Goal: Information Seeking & Learning: Compare options

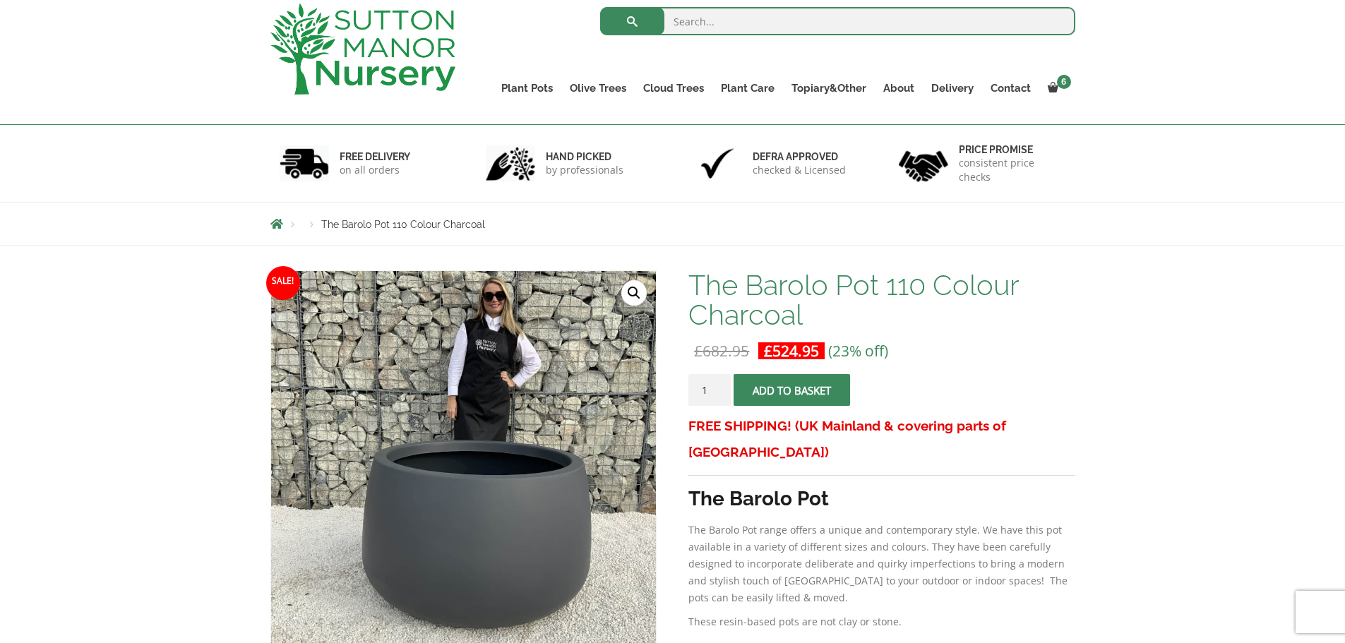
scroll to position [283, 0]
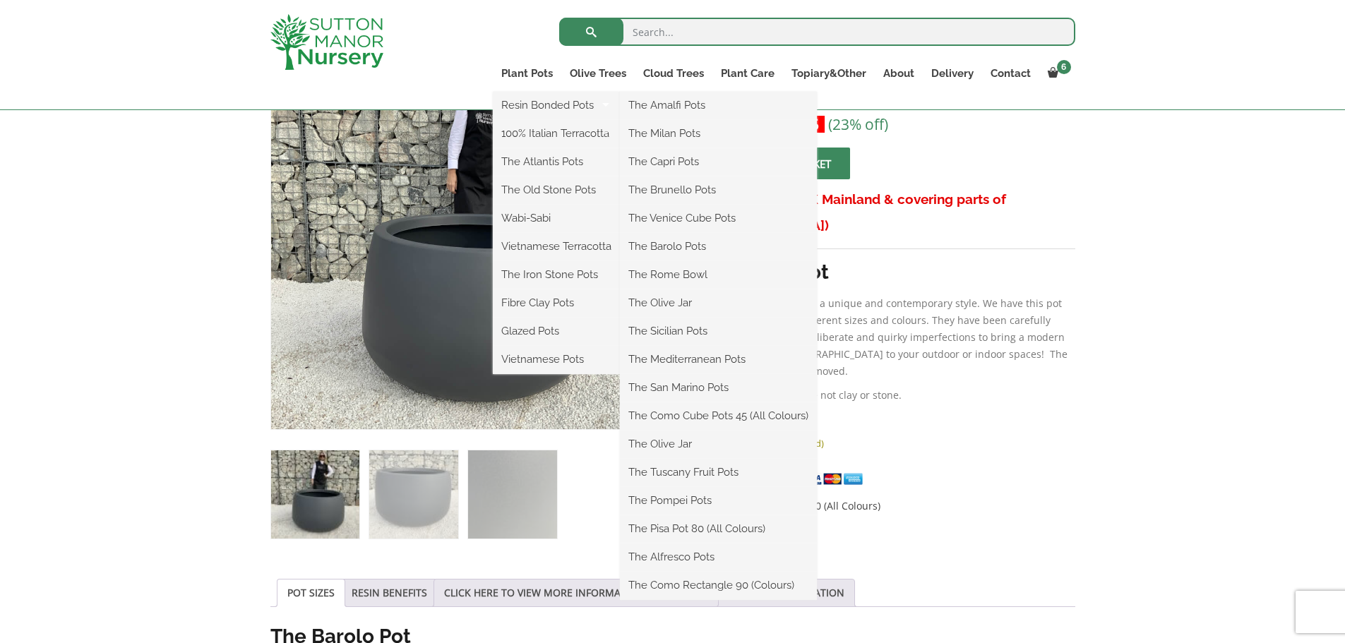
click at [531, 92] on ul "Resin Bonded Pots The Amalfi Pots The Milan Pots The Capri Pots The Brunello Po…" at bounding box center [556, 233] width 127 height 283
click at [533, 73] on link "Plant Pots" at bounding box center [527, 74] width 69 height 20
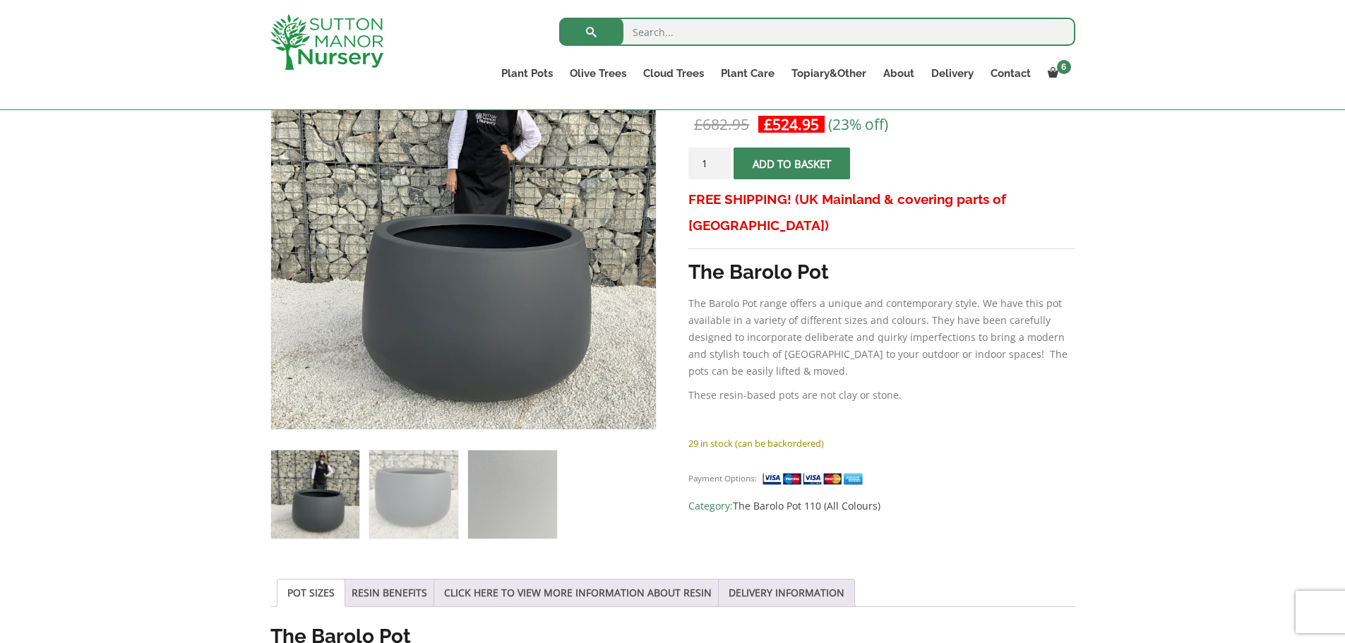
click at [681, 39] on input "search" at bounding box center [817, 32] width 516 height 28
type input "pots"
click at [559, 18] on button "submit" at bounding box center [591, 32] width 64 height 28
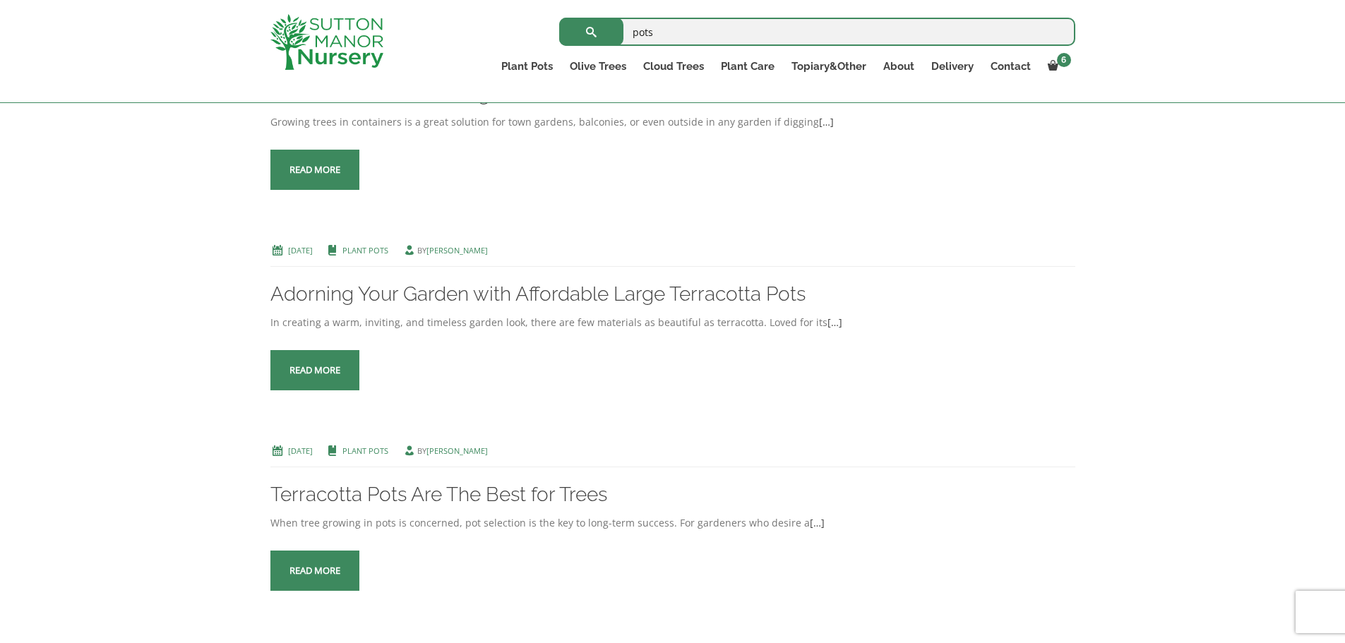
scroll to position [1766, 0]
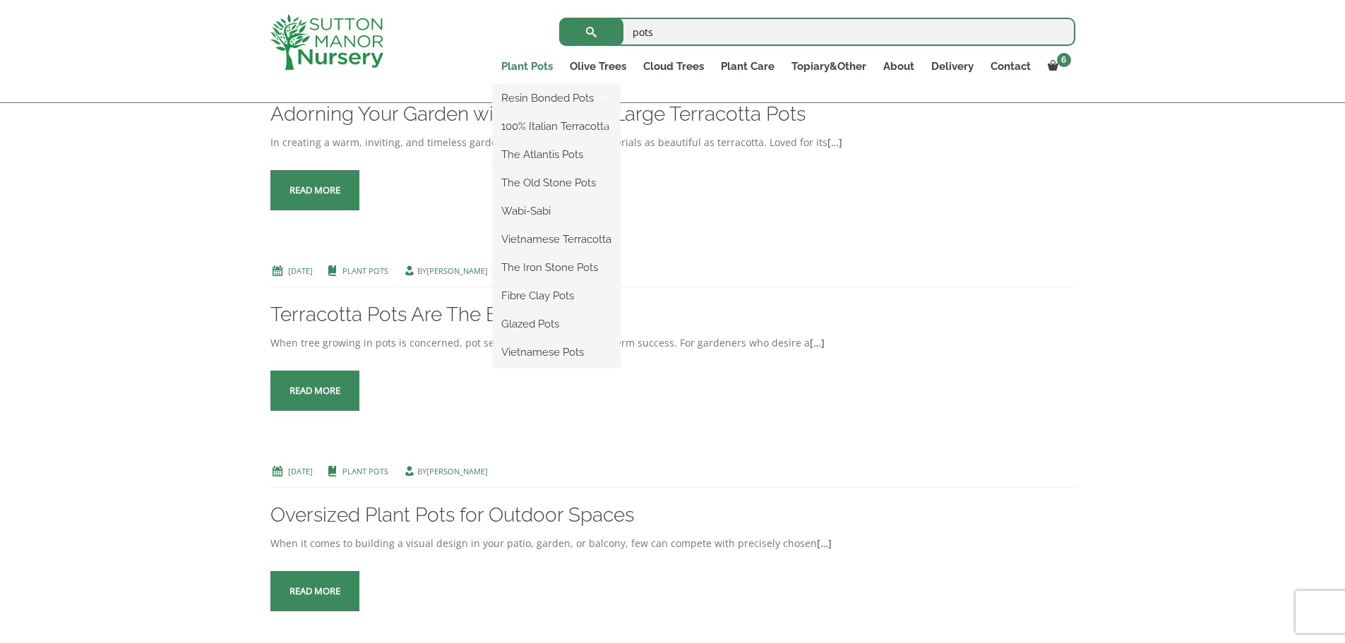
click at [534, 67] on link "Plant Pots" at bounding box center [527, 67] width 69 height 20
click at [526, 97] on link "Resin Bonded Pots" at bounding box center [556, 98] width 127 height 21
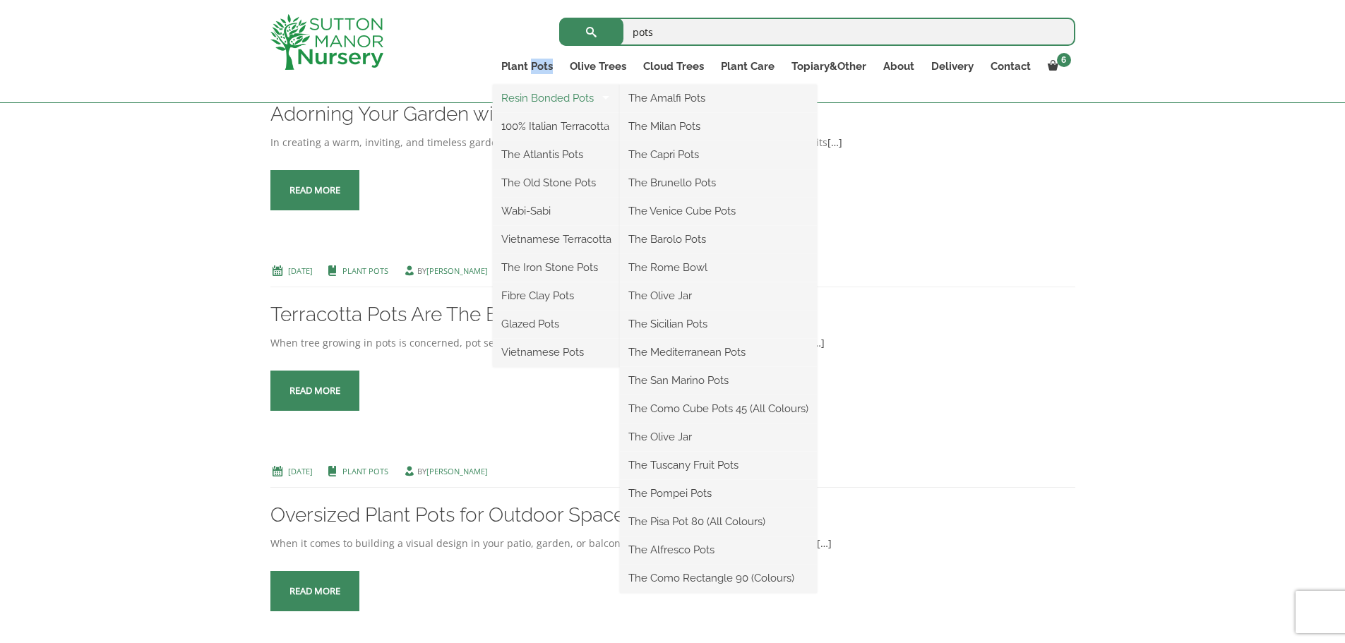
click at [581, 100] on link "Resin Bonded Pots" at bounding box center [556, 98] width 127 height 21
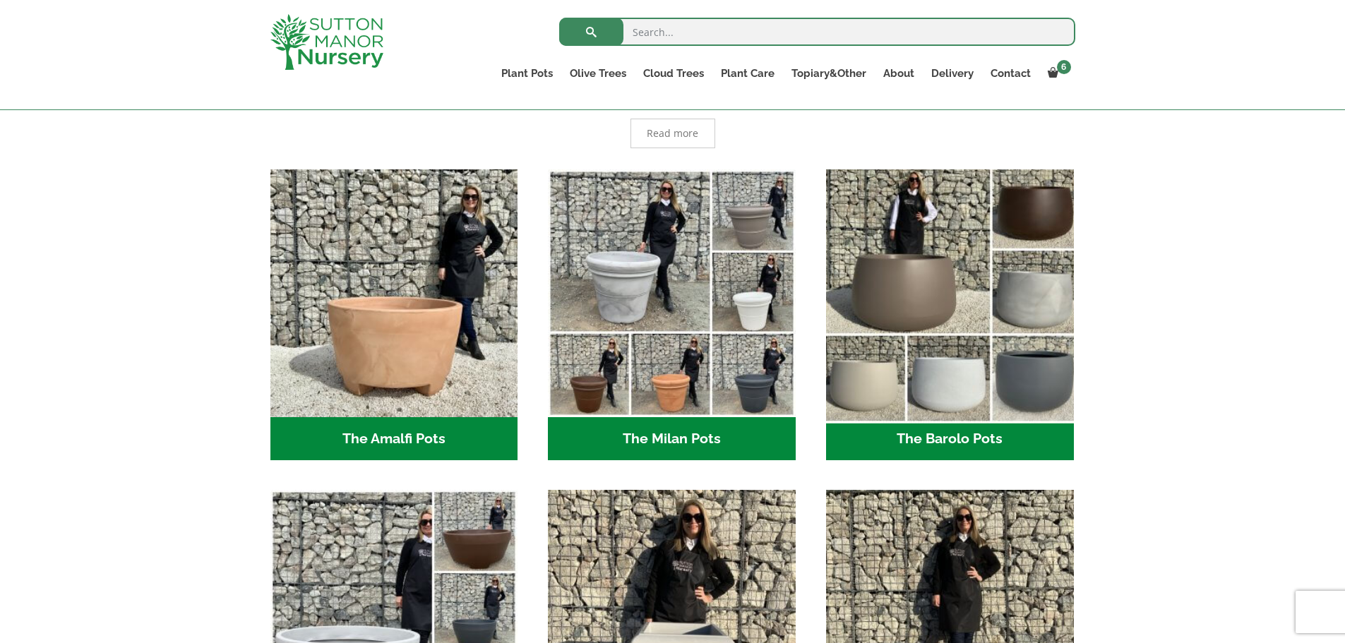
scroll to position [353, 0]
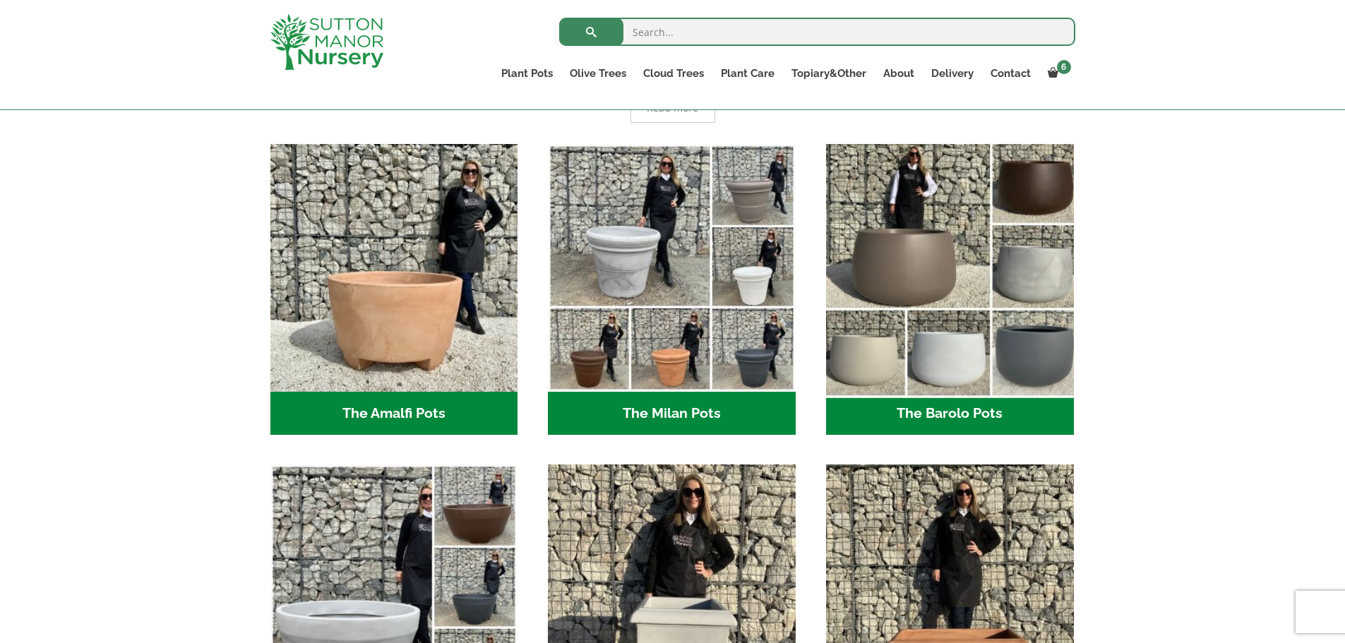
click at [937, 216] on img "Visit product category The Barolo Pots" at bounding box center [950, 268] width 260 height 260
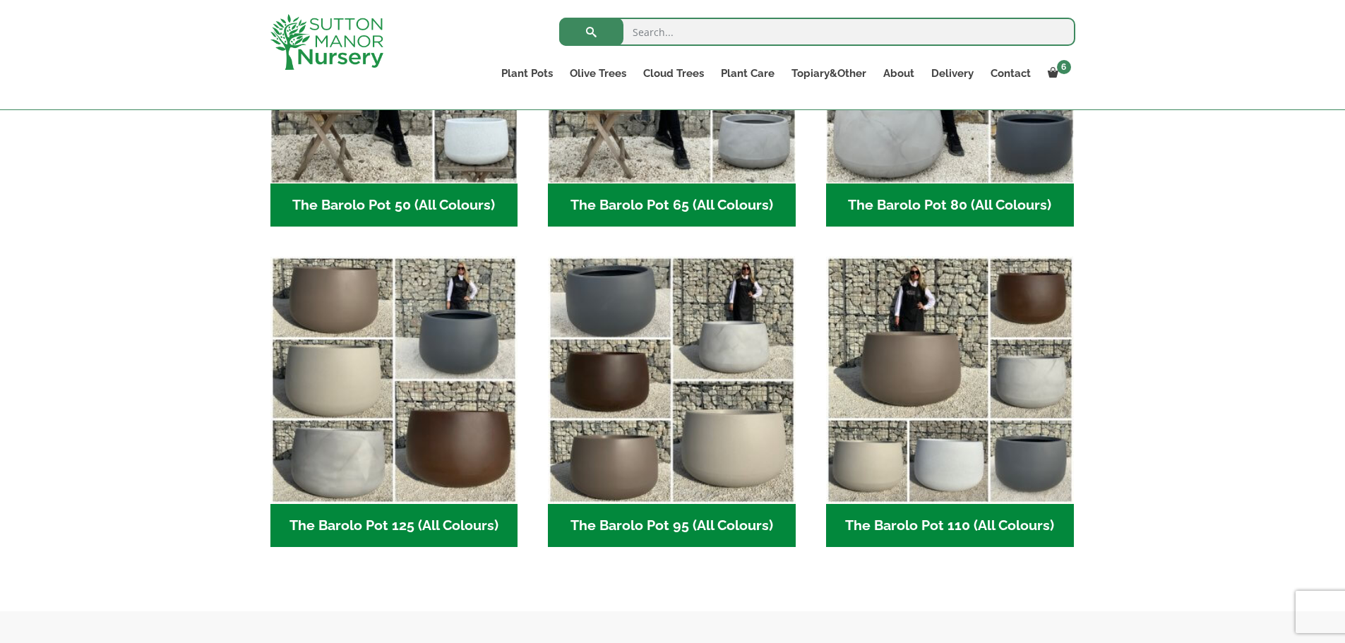
scroll to position [565, 0]
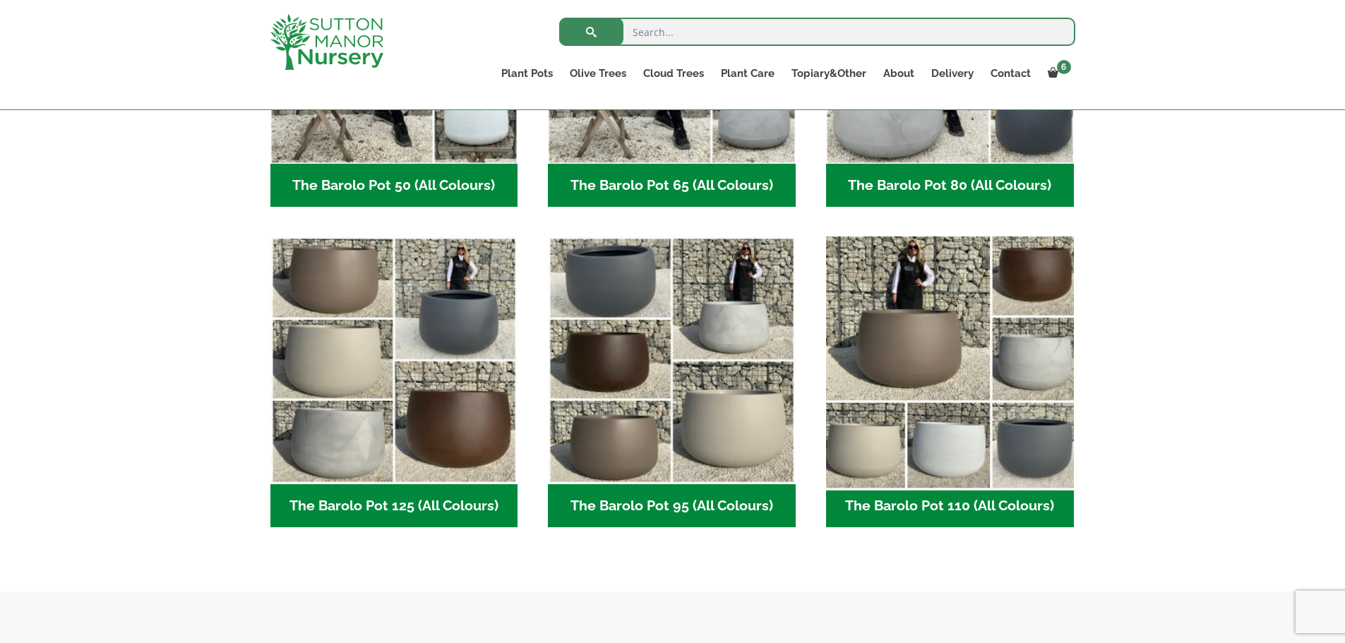
click at [911, 333] on img "Visit product category The Barolo Pot 110 (All Colours)" at bounding box center [950, 361] width 260 height 260
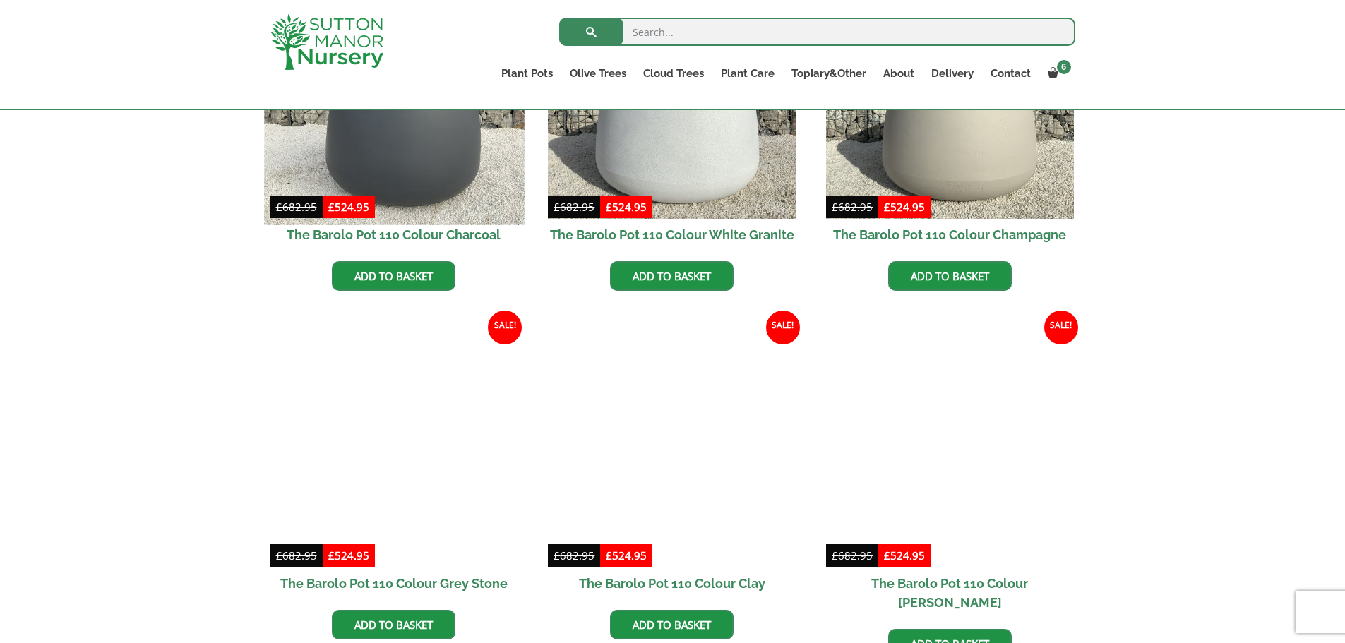
scroll to position [636, 0]
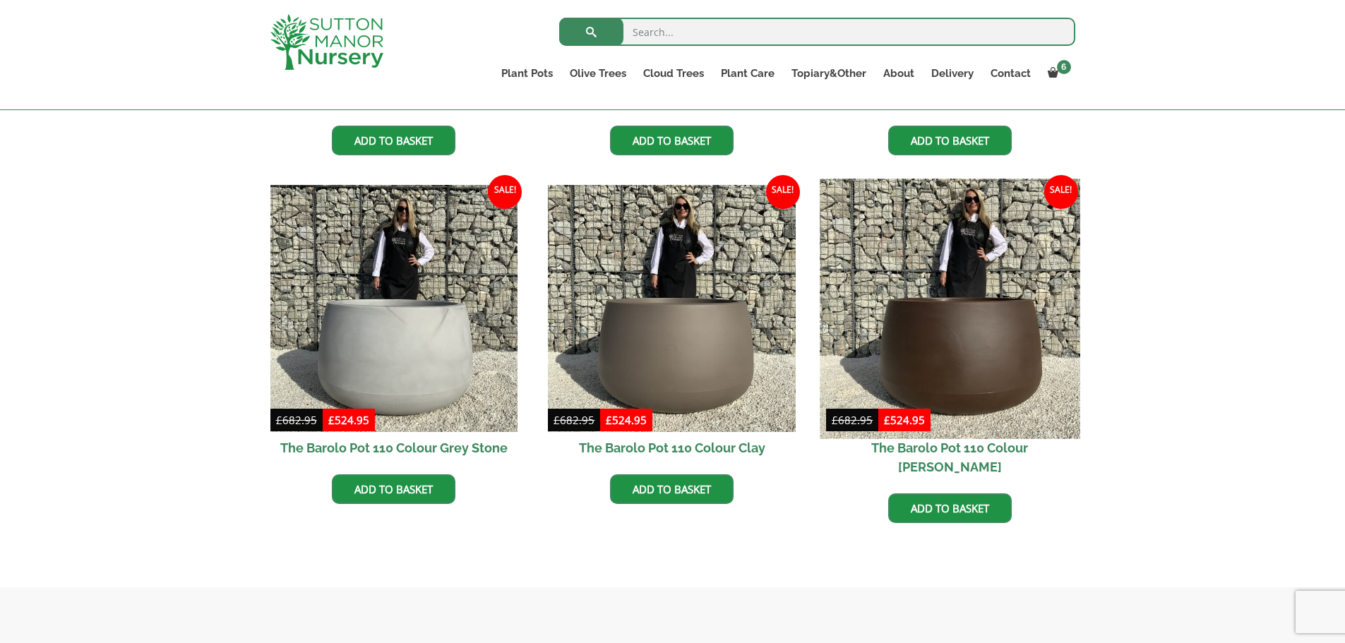
click at [927, 337] on img at bounding box center [950, 309] width 260 height 260
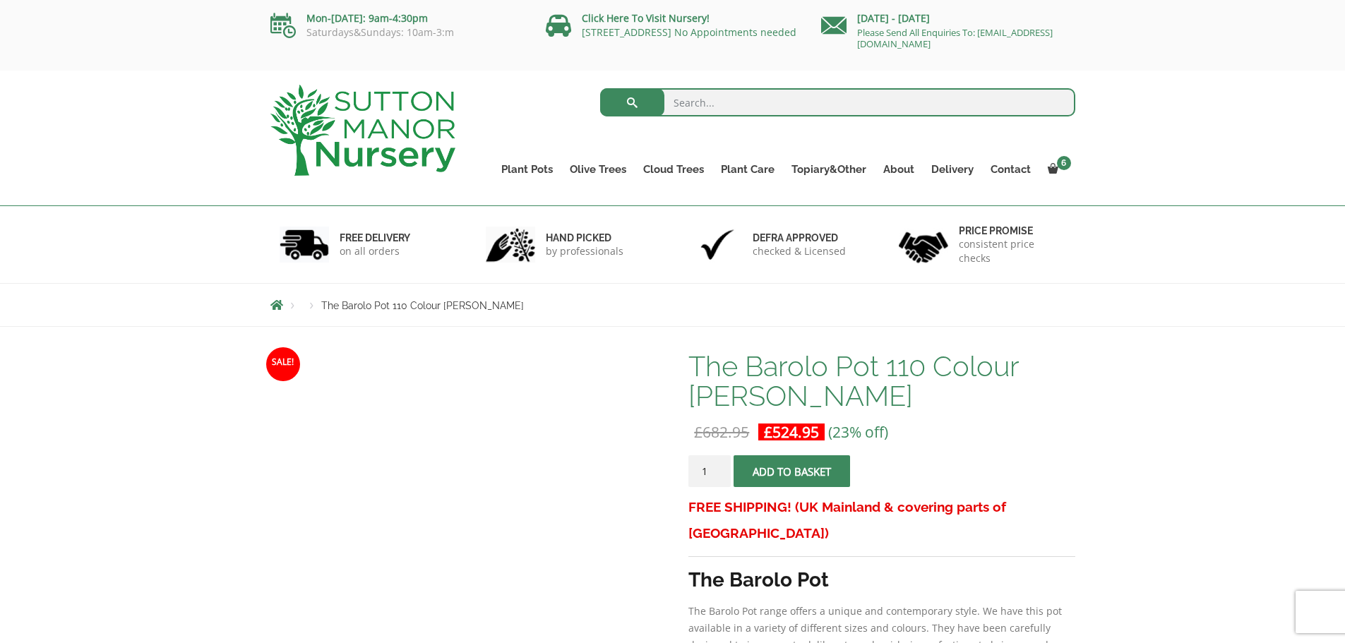
scroll to position [322, 0]
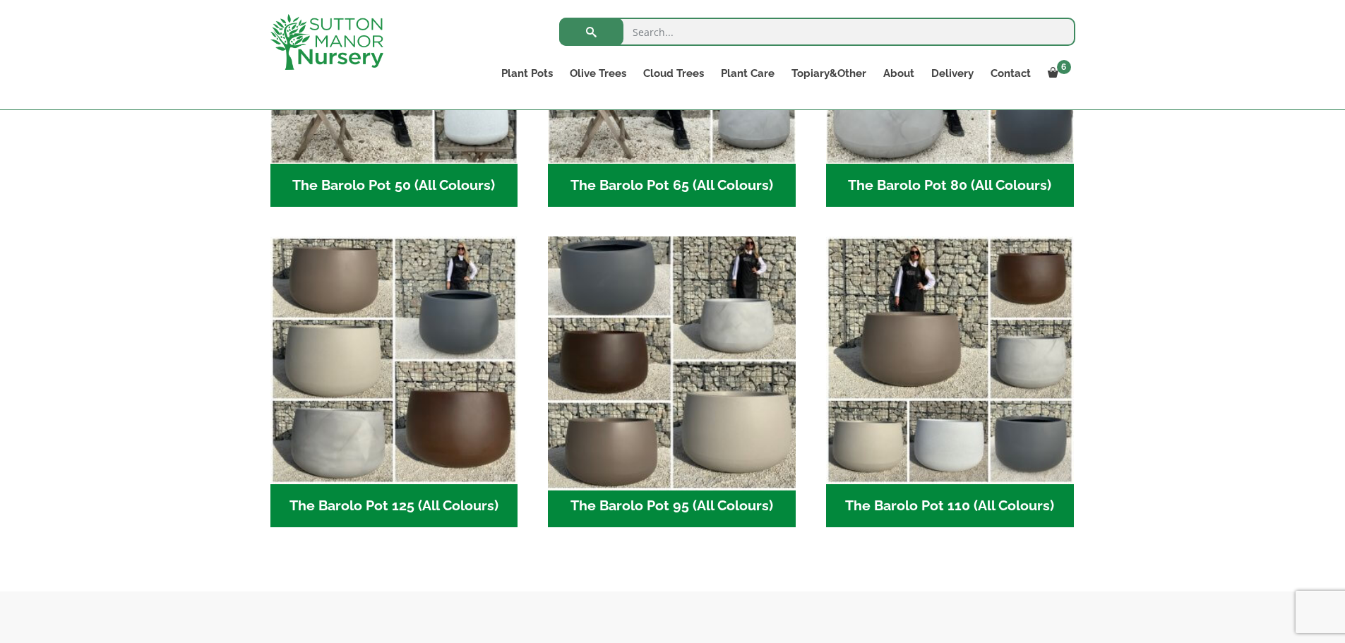
click at [611, 365] on img "Visit product category The Barolo Pot 95 (All Colours)" at bounding box center [672, 361] width 260 height 260
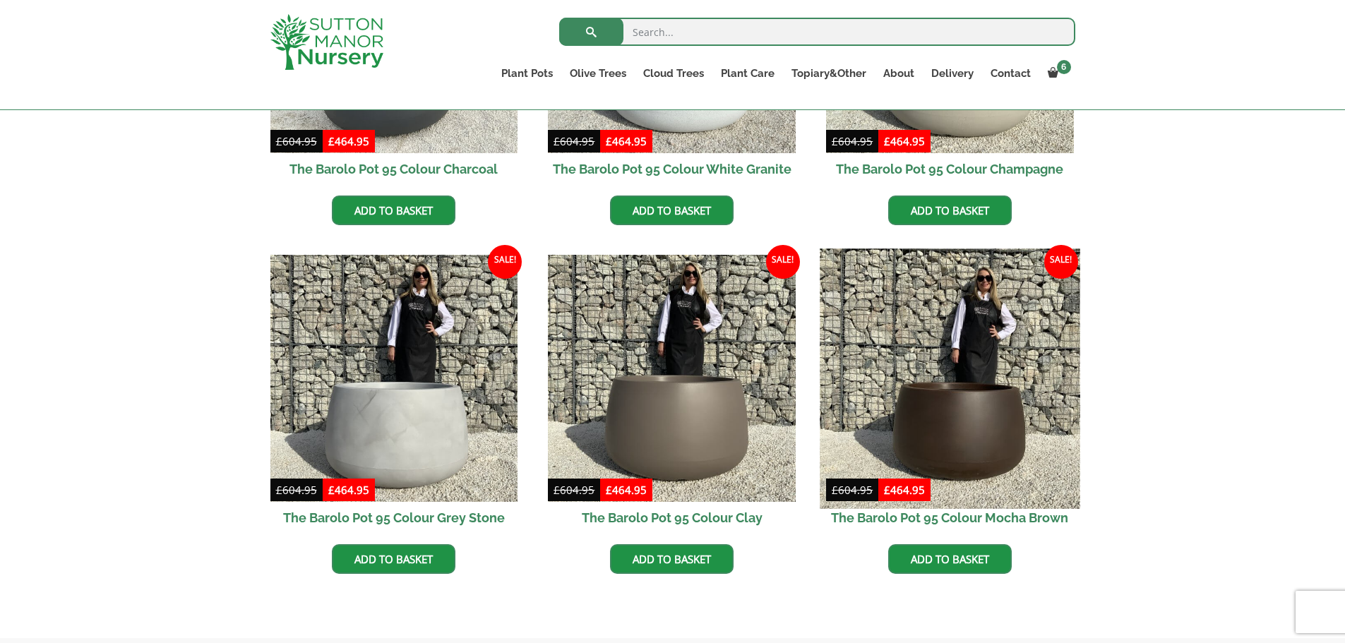
scroll to position [565, 0]
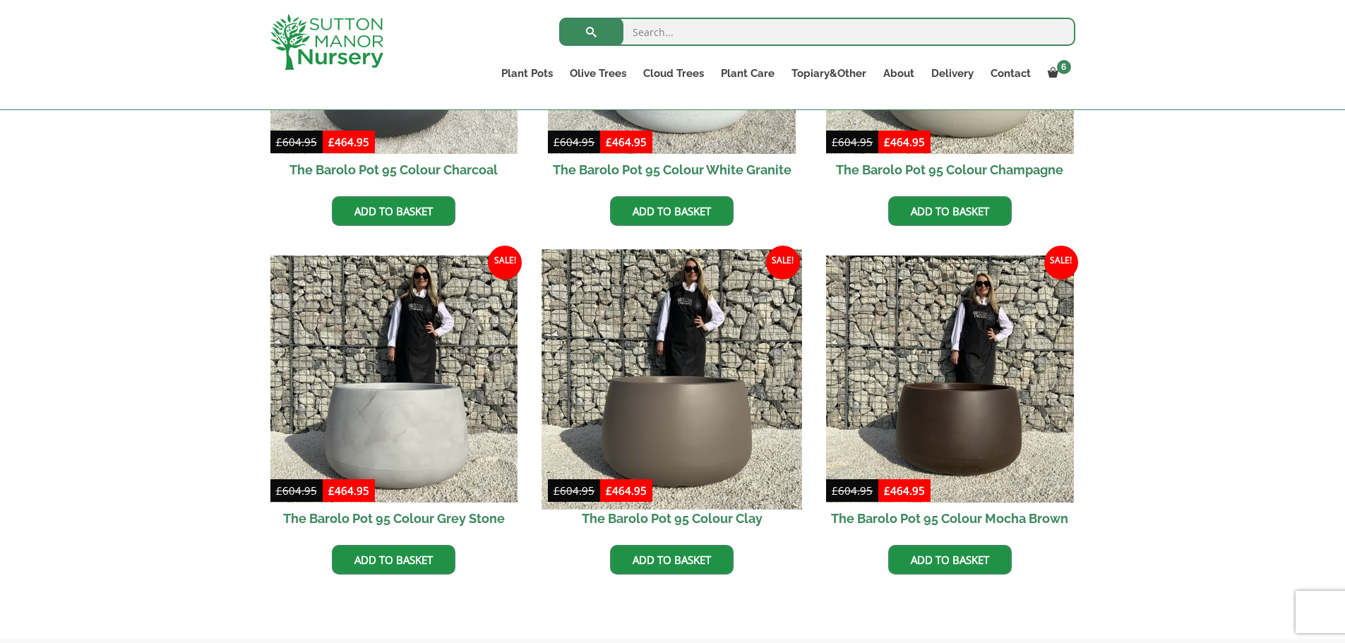
click at [677, 405] on img at bounding box center [672, 379] width 260 height 260
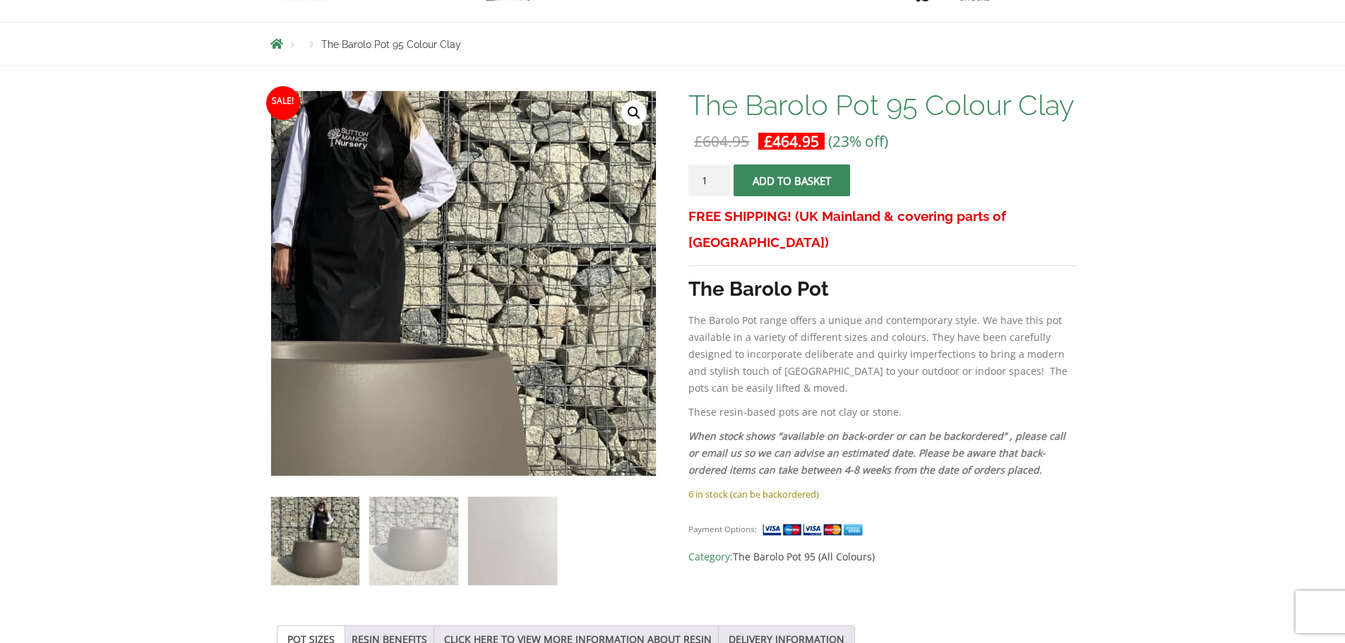
scroll to position [353, 0]
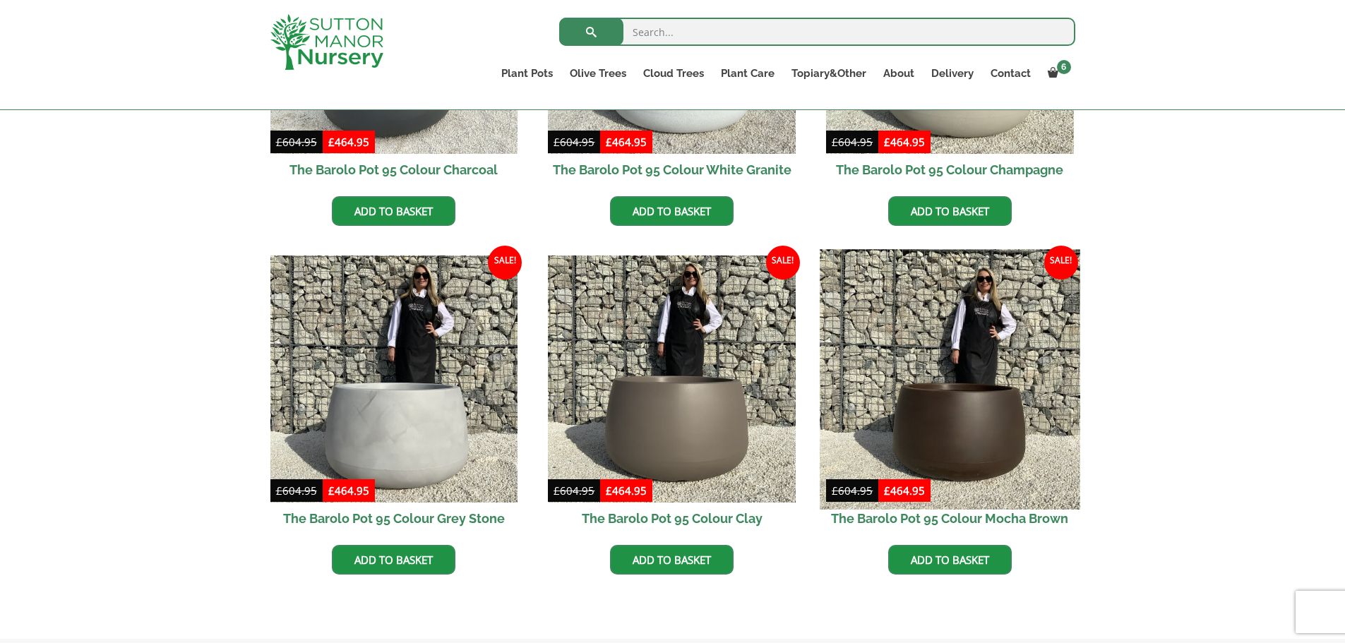
scroll to position [590, 0]
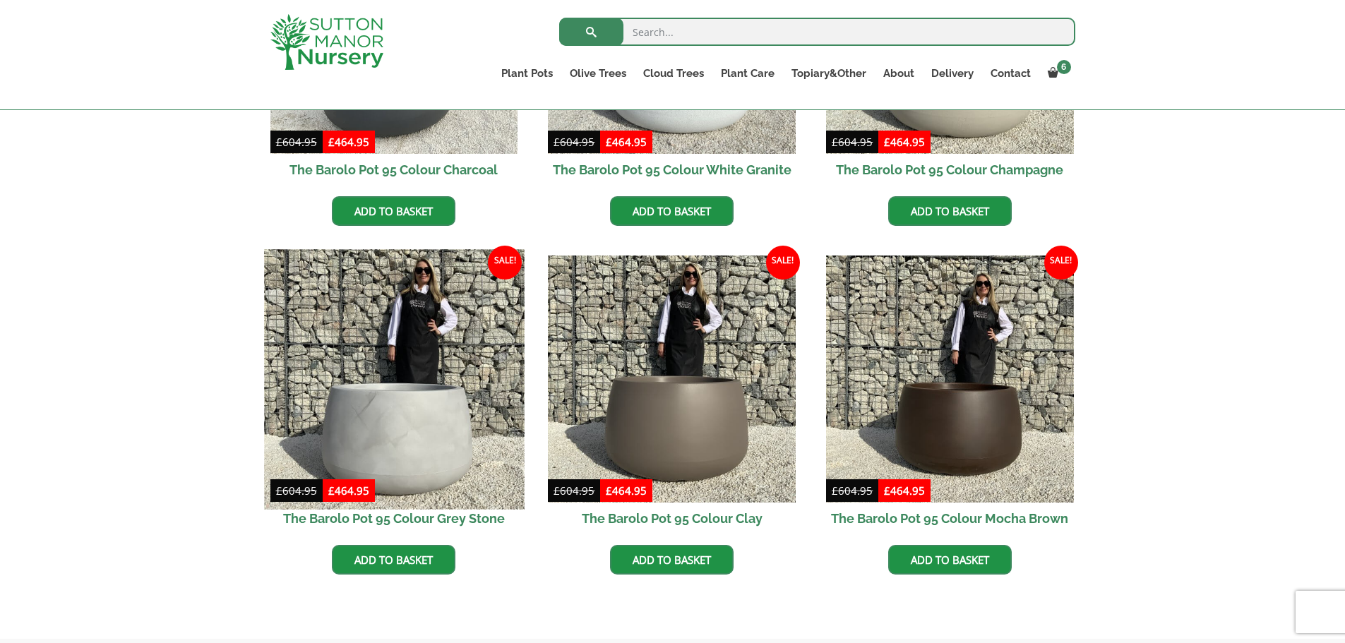
click at [460, 361] on img at bounding box center [394, 379] width 260 height 260
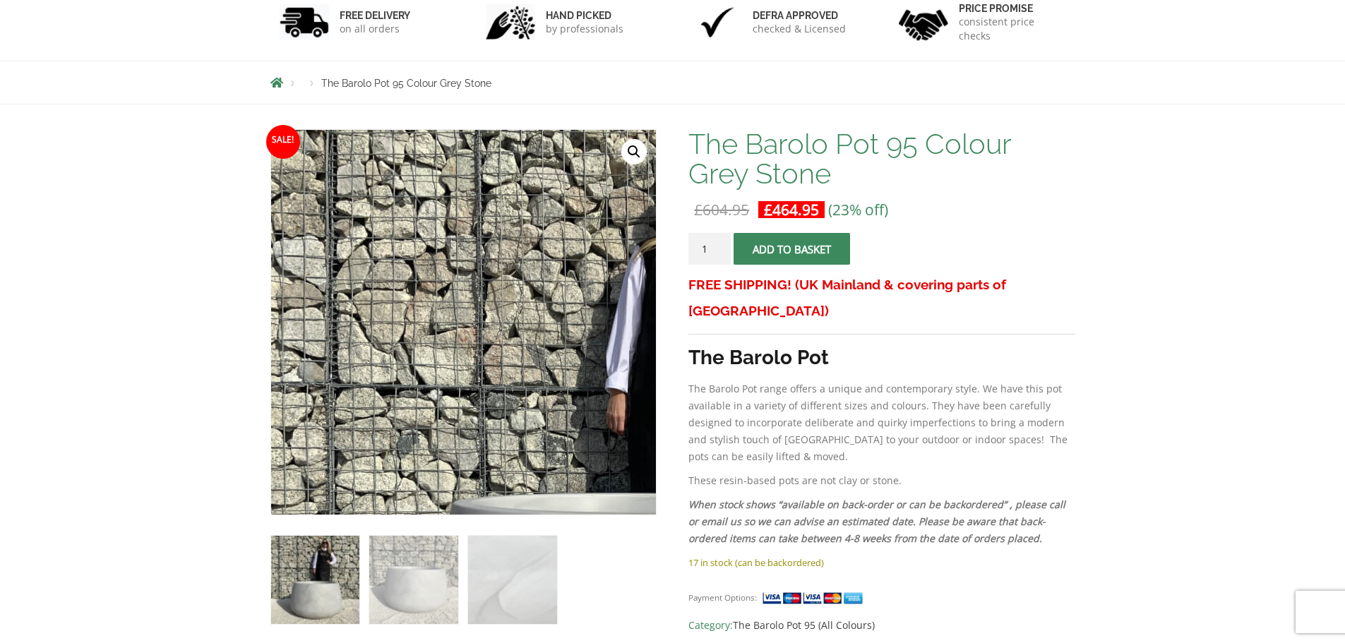
scroll to position [424, 0]
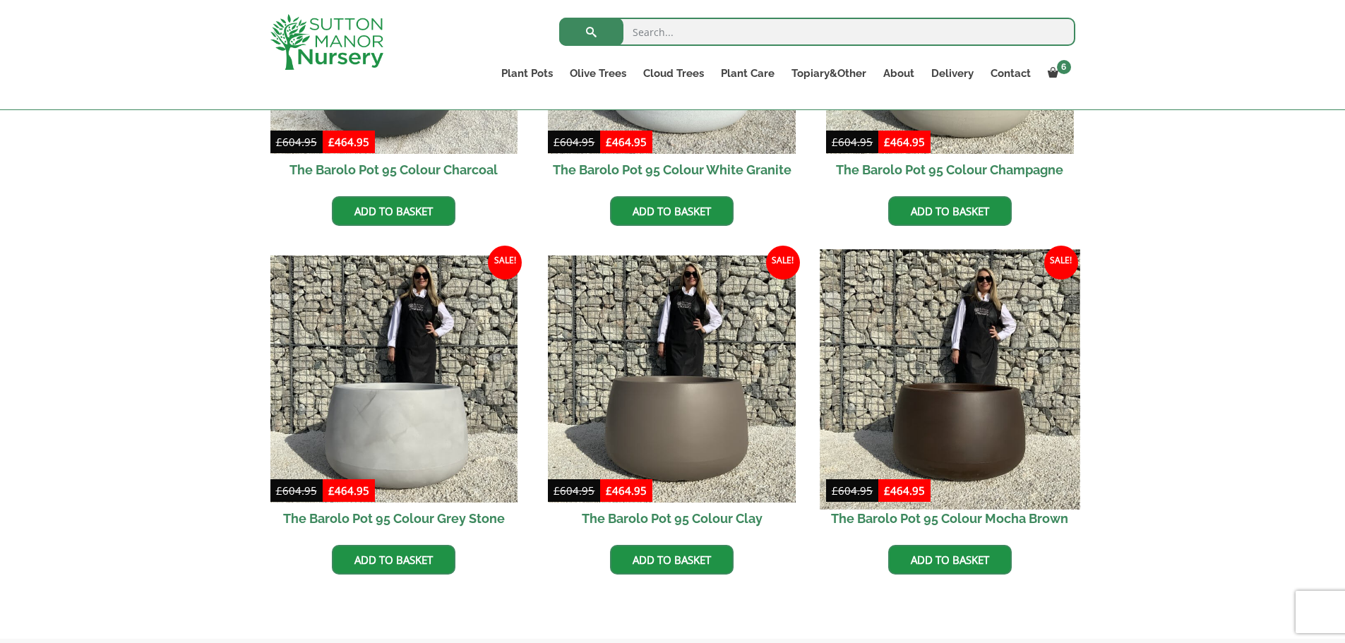
click at [946, 335] on img at bounding box center [950, 379] width 260 height 260
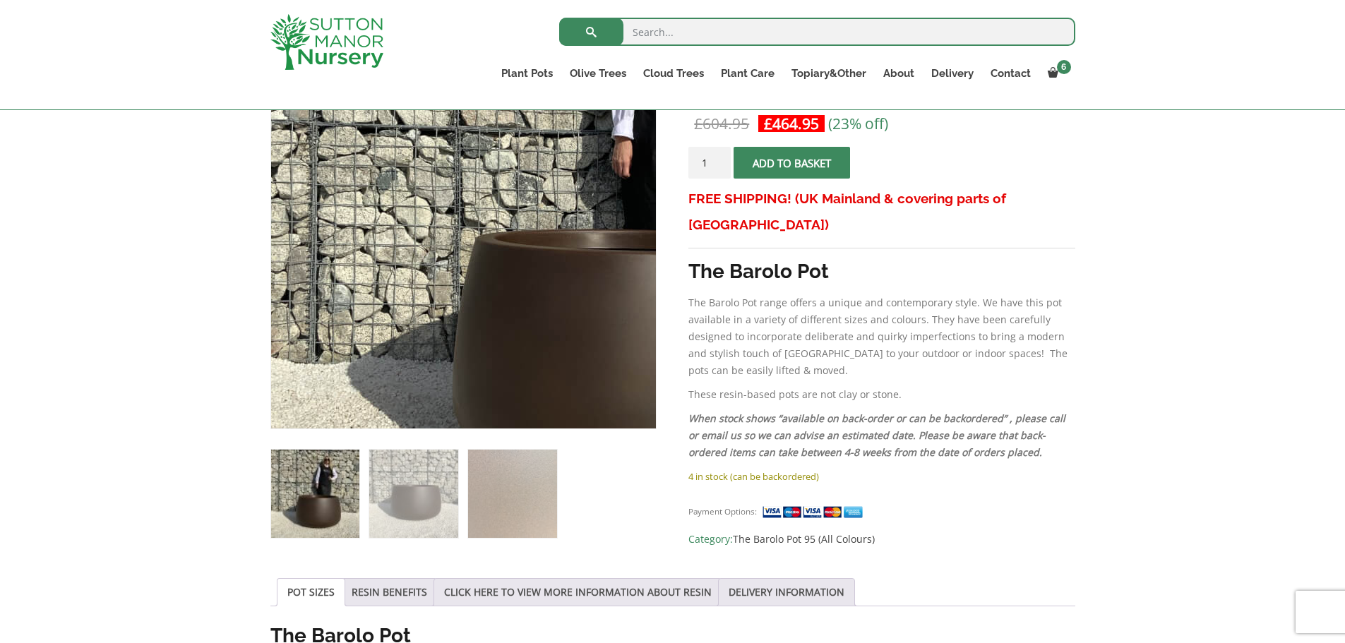
scroll to position [283, 0]
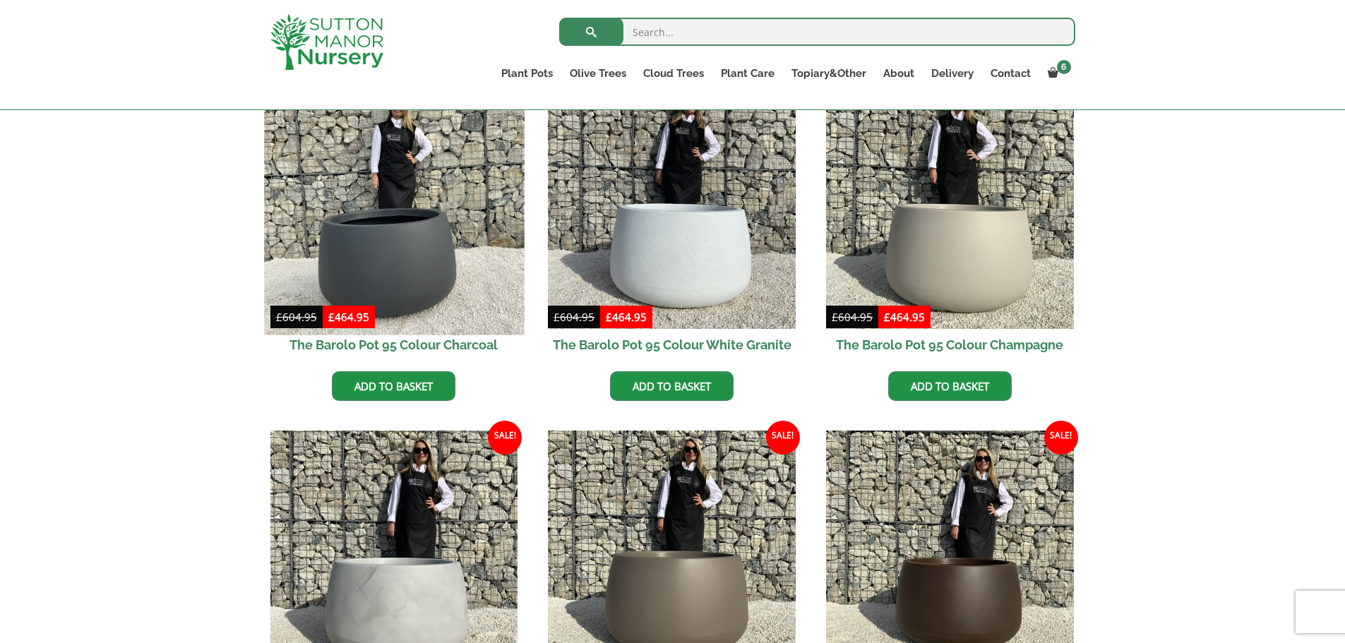
scroll to position [212, 0]
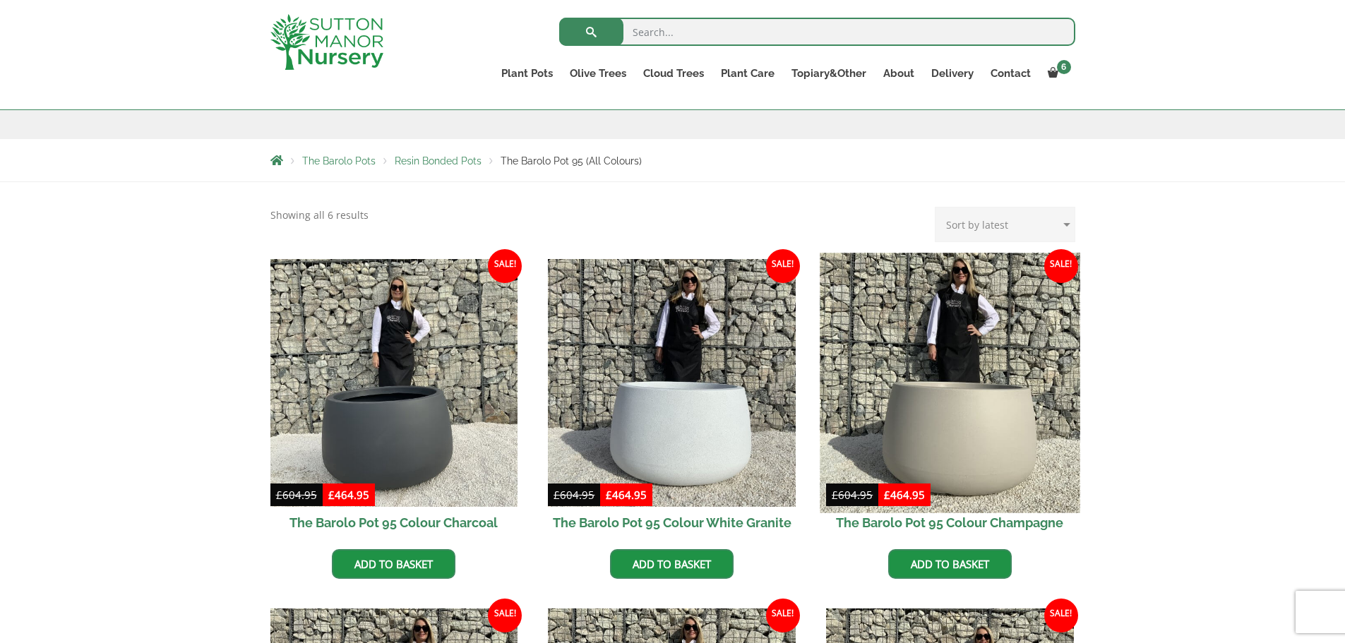
click at [999, 366] on img at bounding box center [950, 383] width 260 height 260
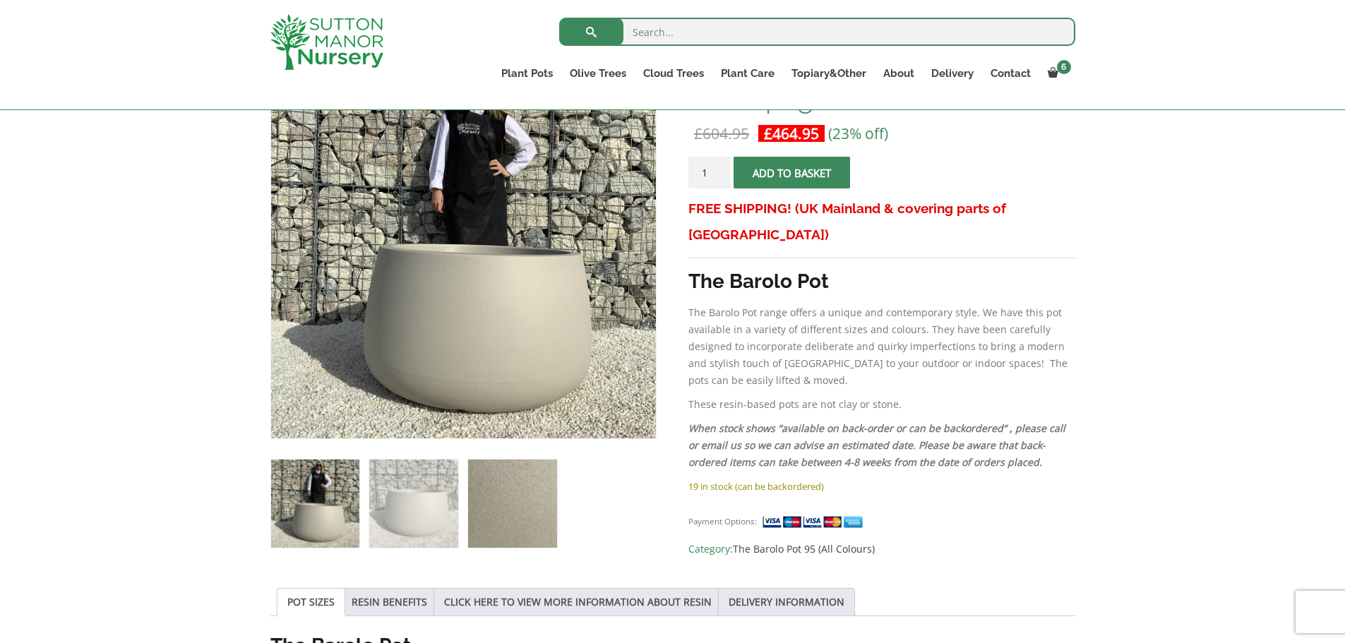
scroll to position [212, 0]
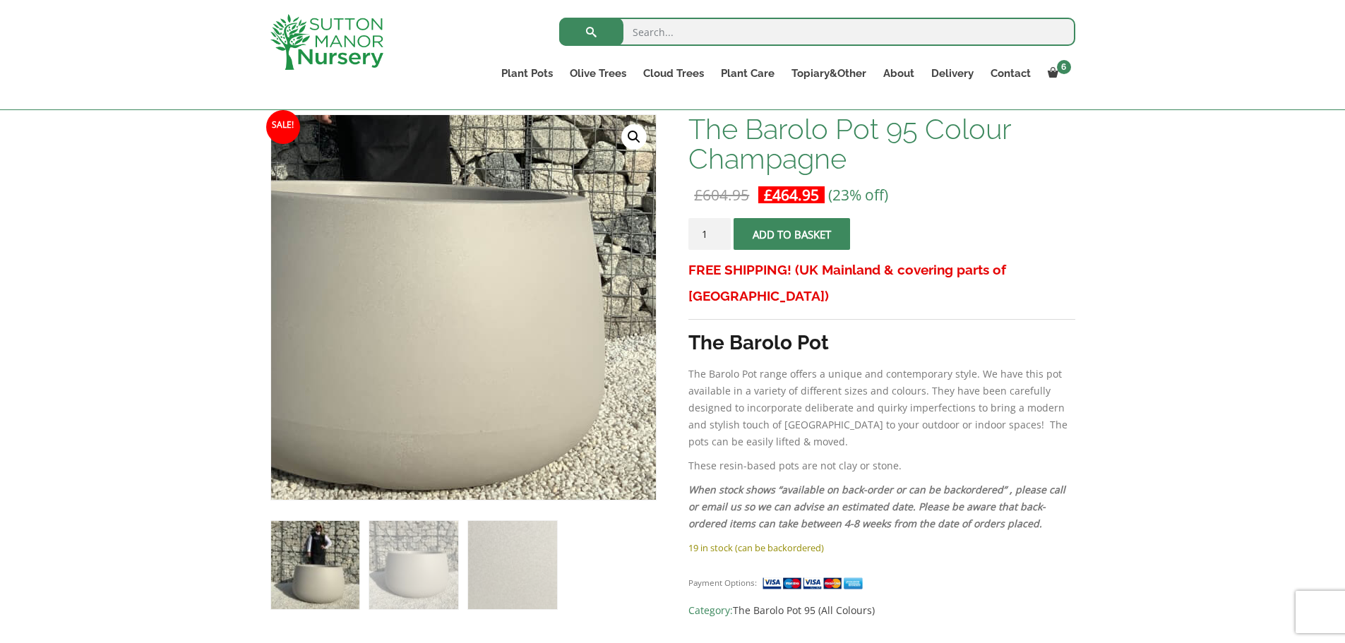
click at [576, 455] on img at bounding box center [370, 184] width 706 height 706
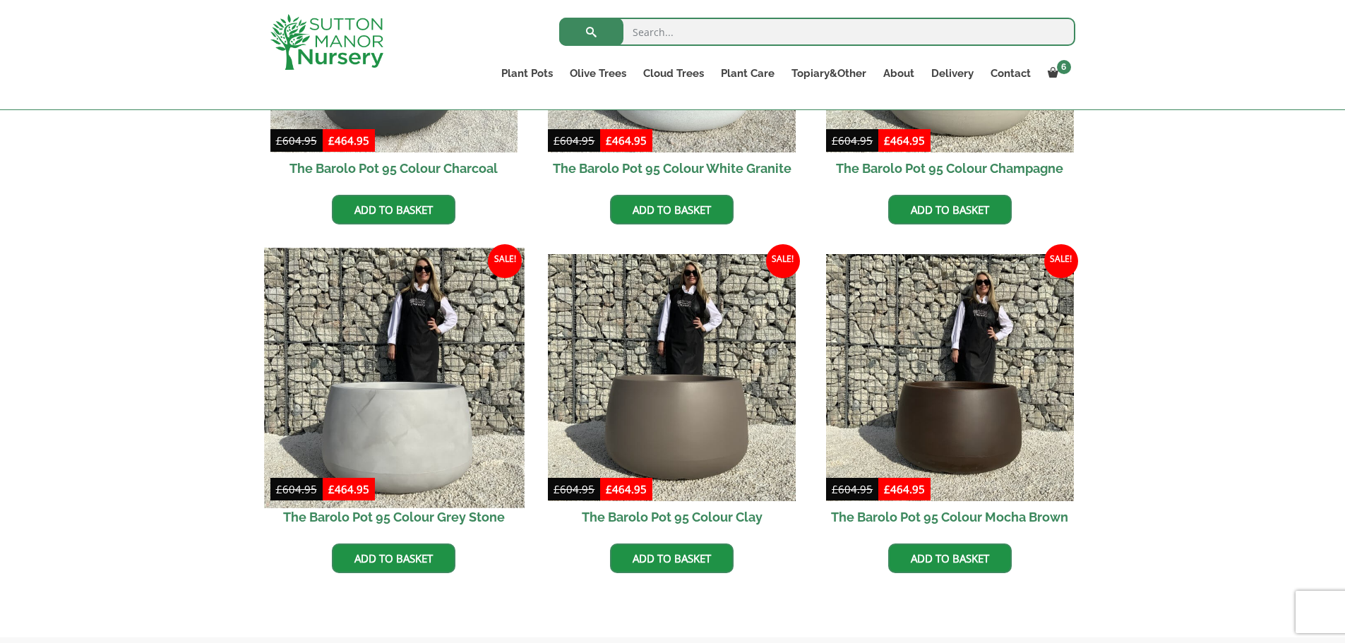
scroll to position [706, 0]
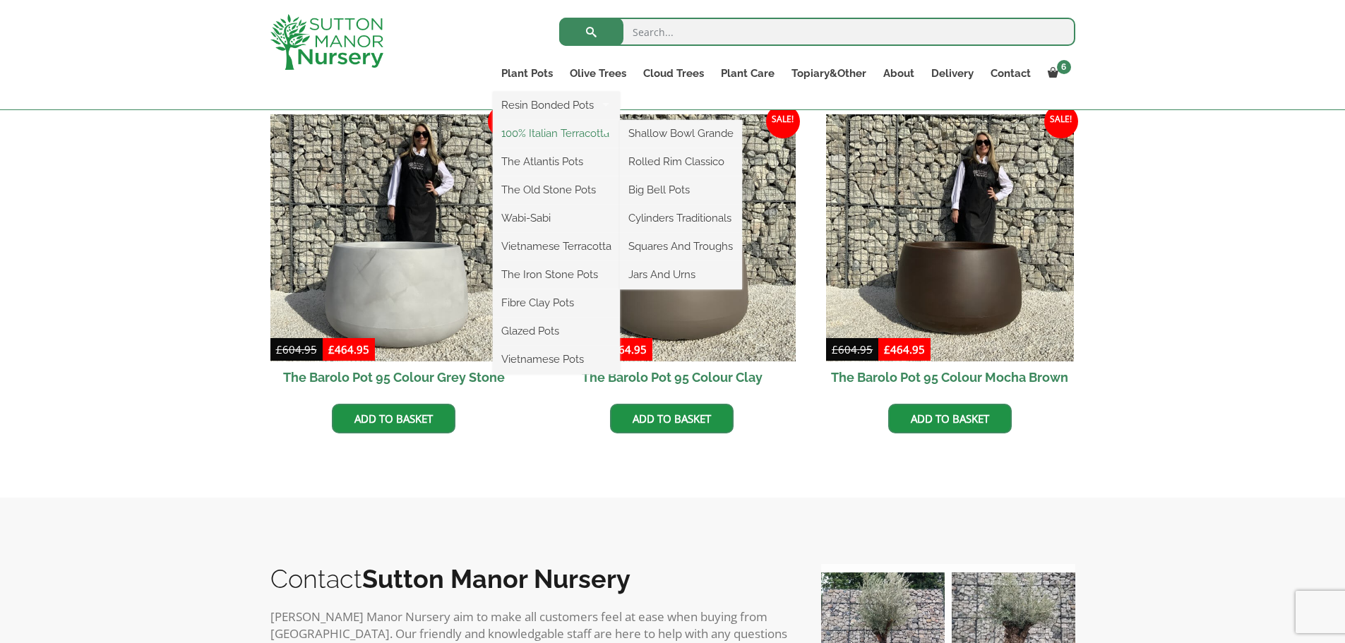
click at [545, 136] on link "100% Italian Terracotta" at bounding box center [556, 133] width 127 height 21
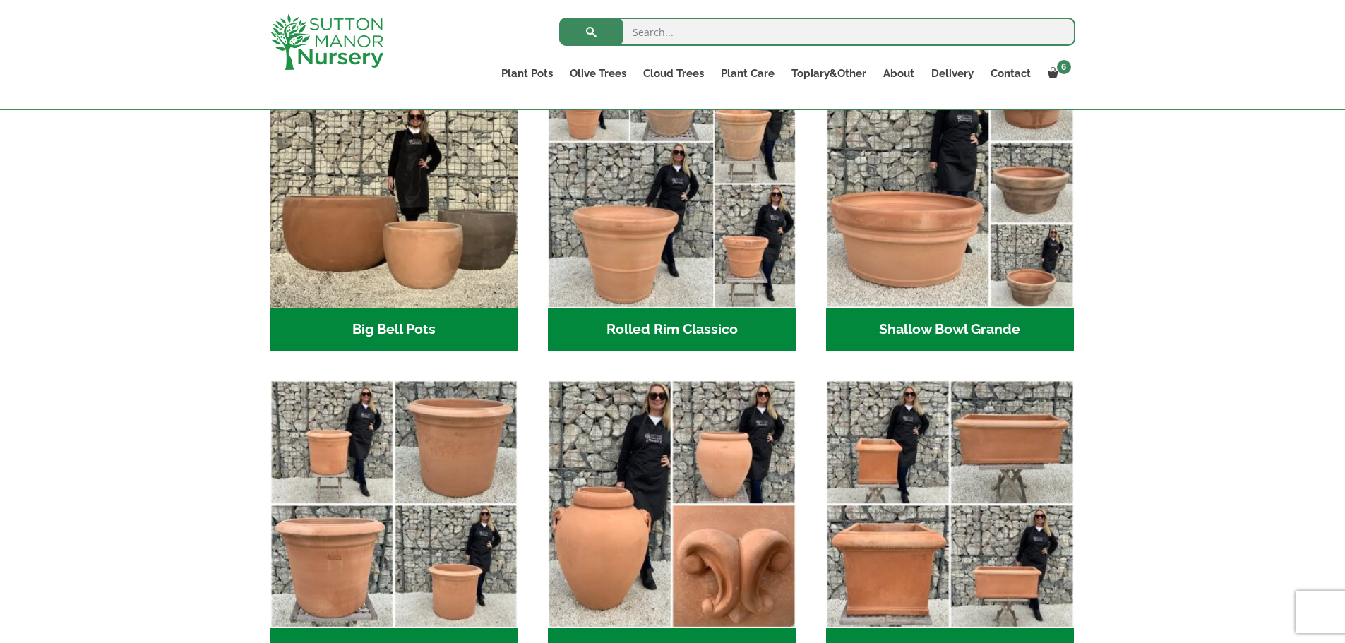
scroll to position [353, 0]
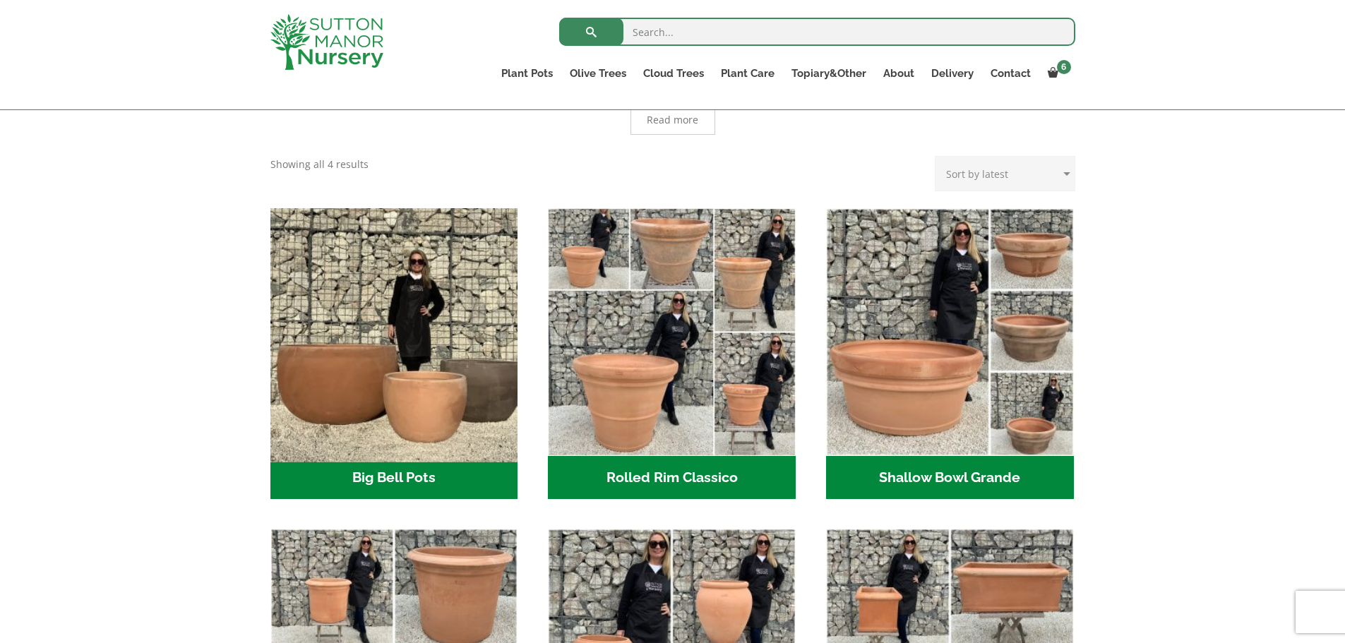
click at [454, 349] on img "Visit product category Big Bell Pots" at bounding box center [394, 332] width 260 height 260
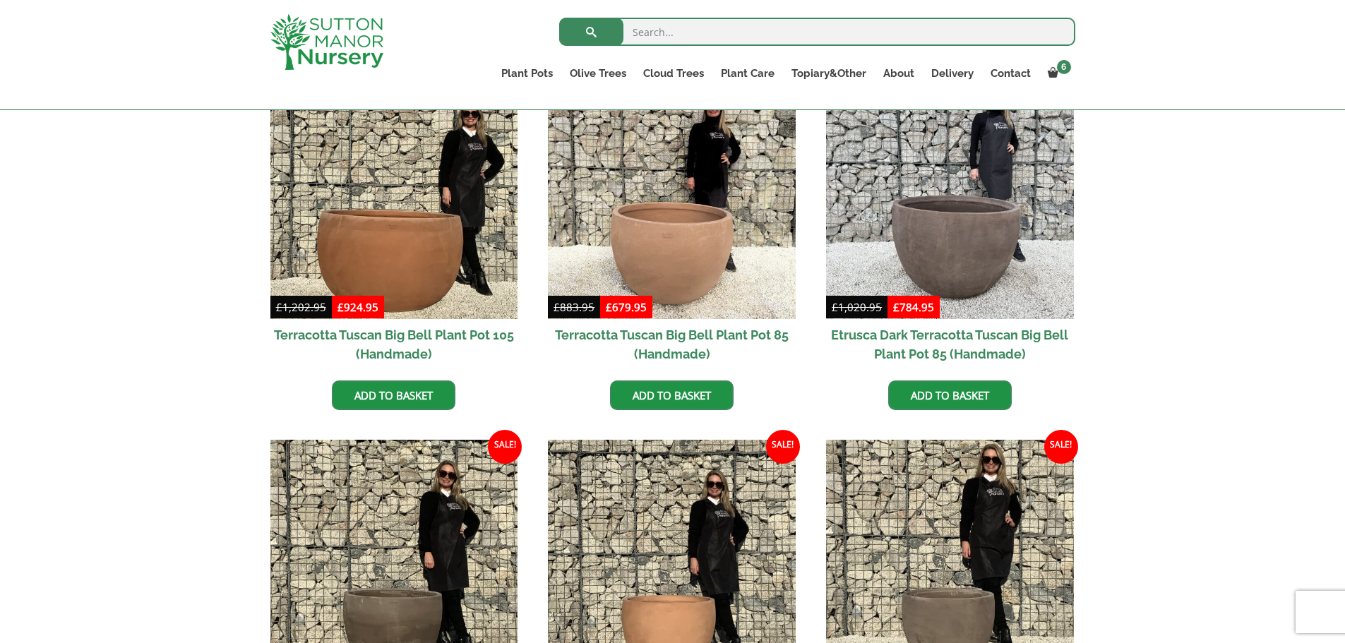
scroll to position [989, 0]
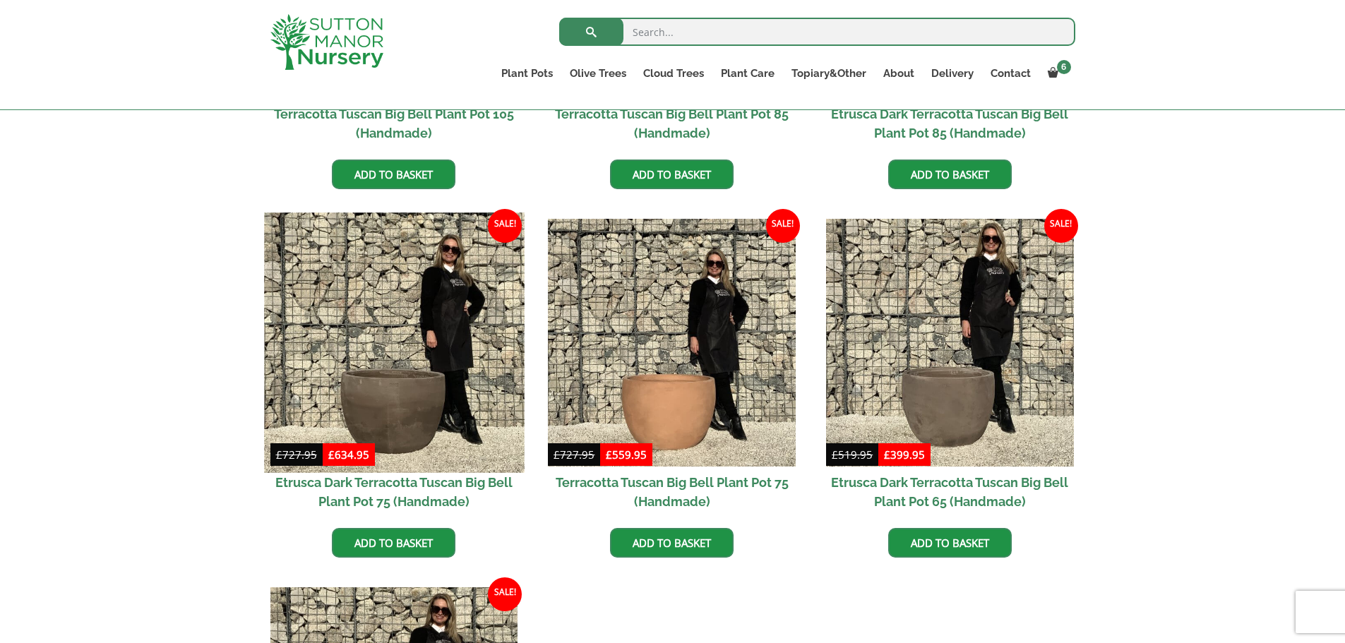
click at [374, 376] on img at bounding box center [394, 343] width 260 height 260
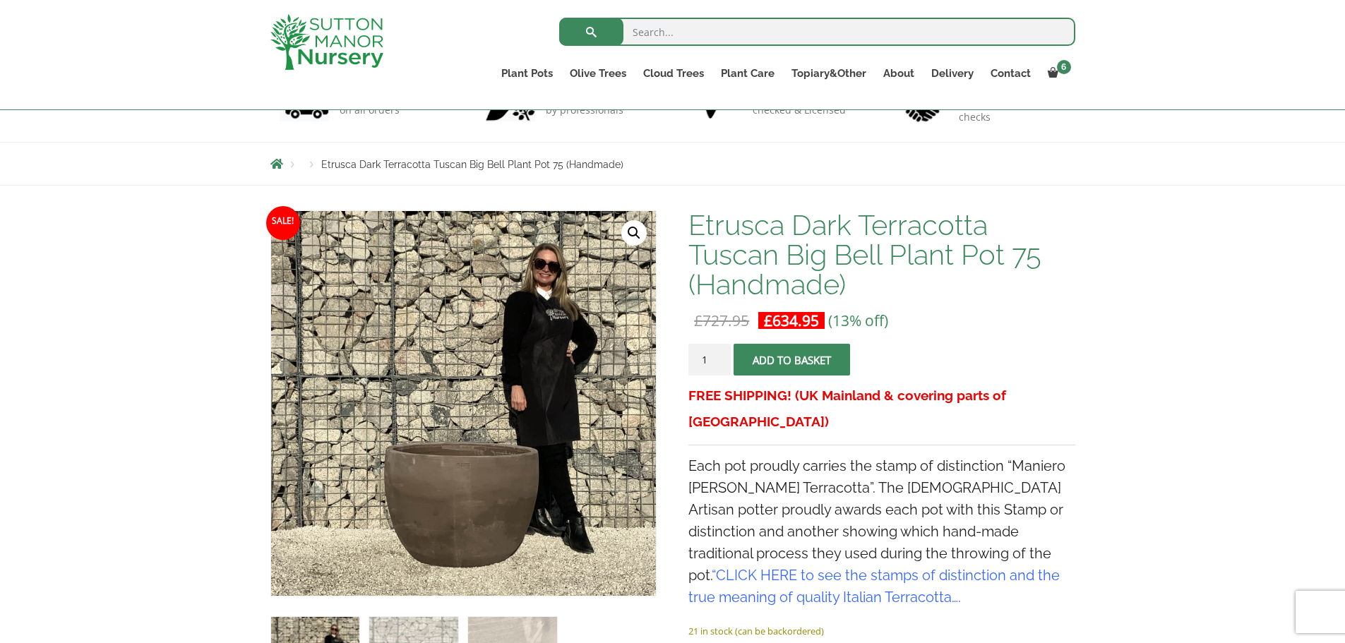
scroll to position [141, 0]
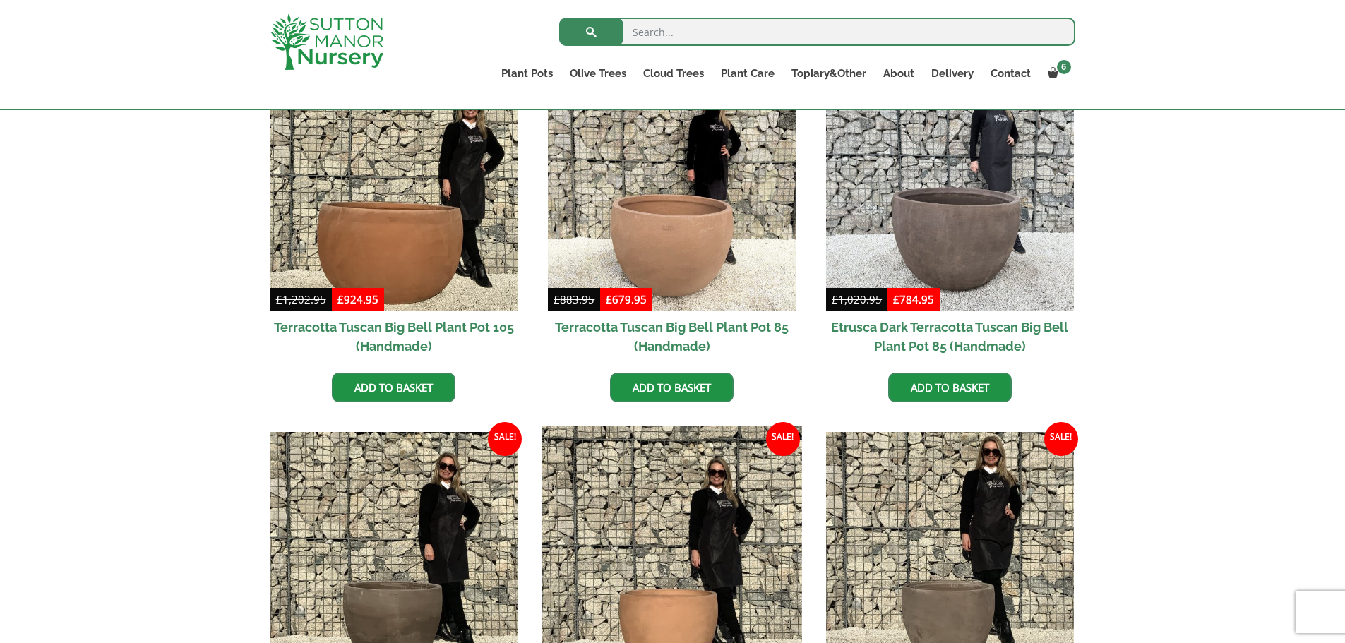
scroll to position [565, 0]
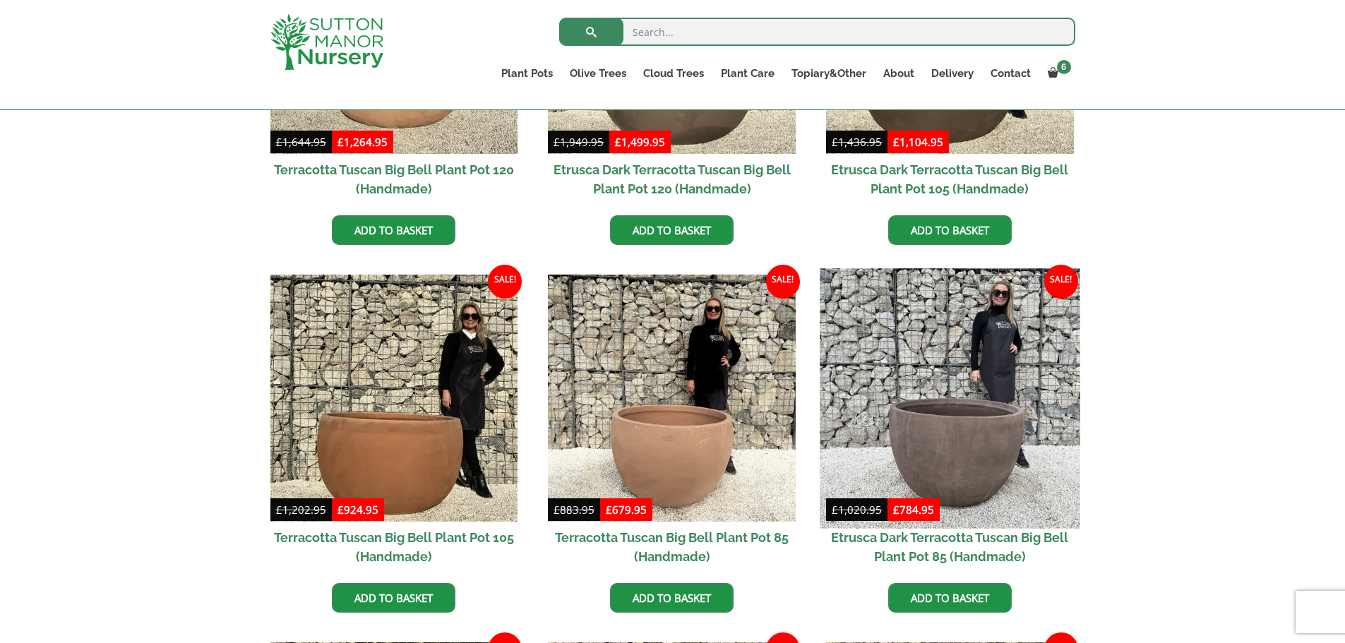
click at [941, 422] on img at bounding box center [950, 398] width 260 height 260
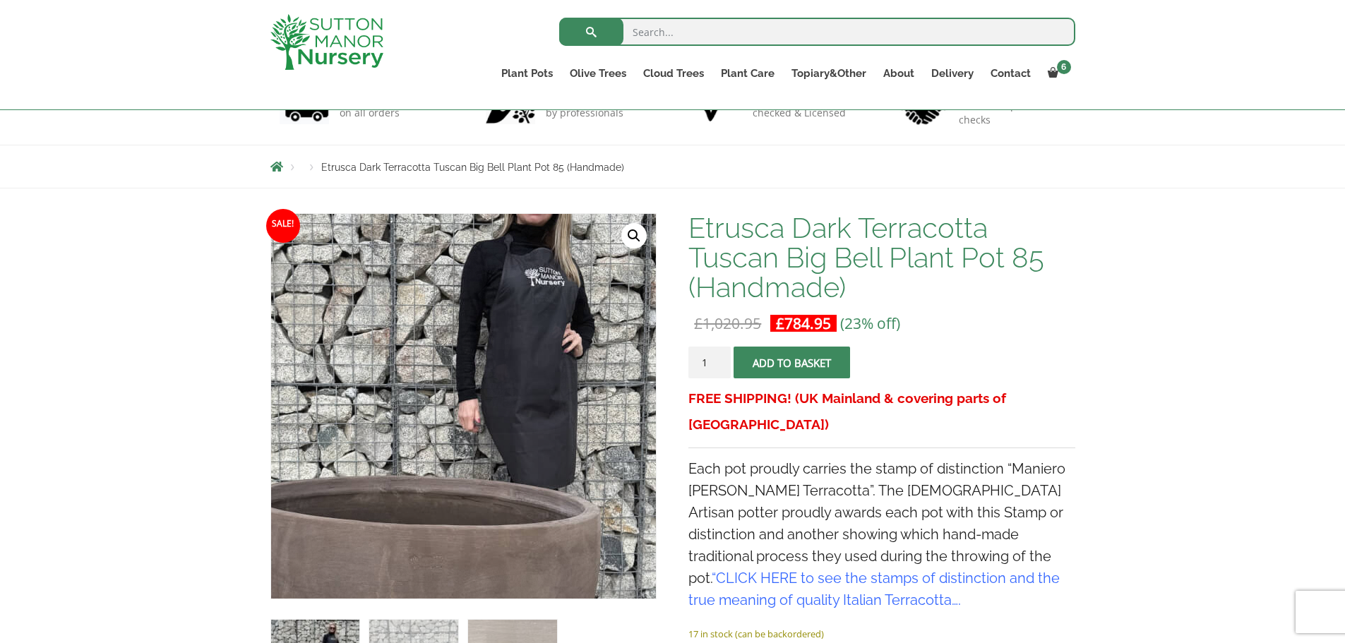
scroll to position [283, 0]
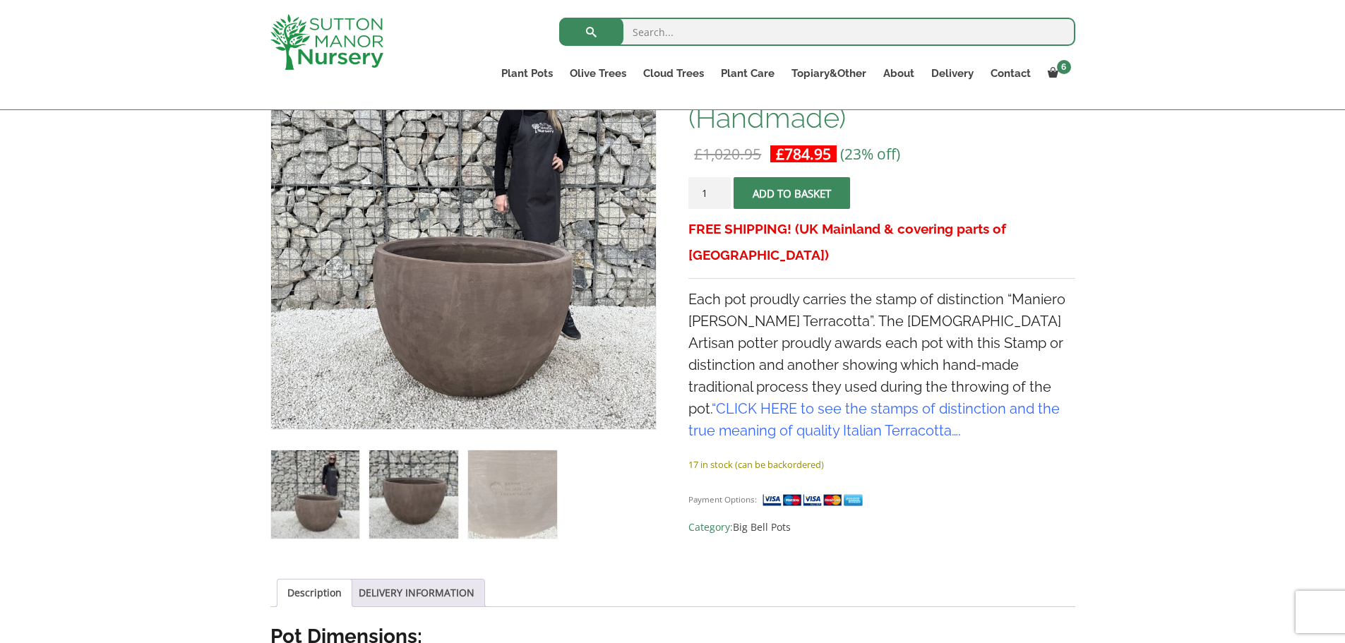
click at [427, 495] on img at bounding box center [413, 495] width 88 height 88
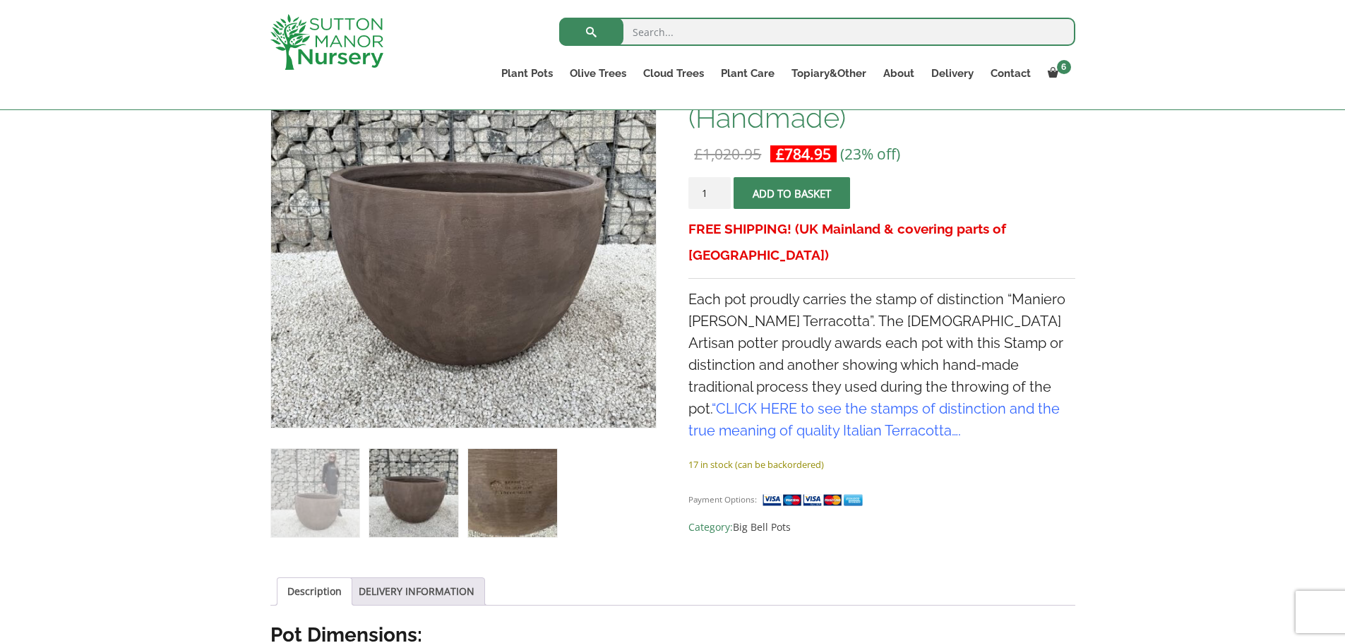
click at [540, 503] on img at bounding box center [512, 493] width 88 height 88
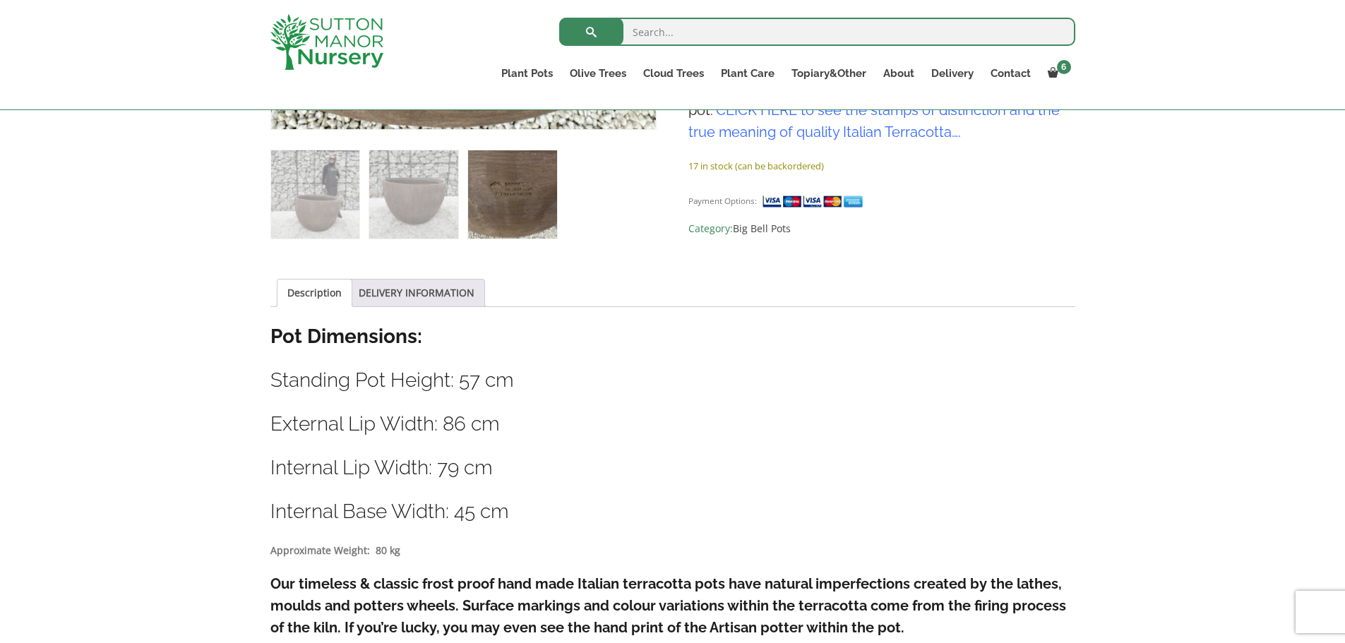
scroll to position [706, 0]
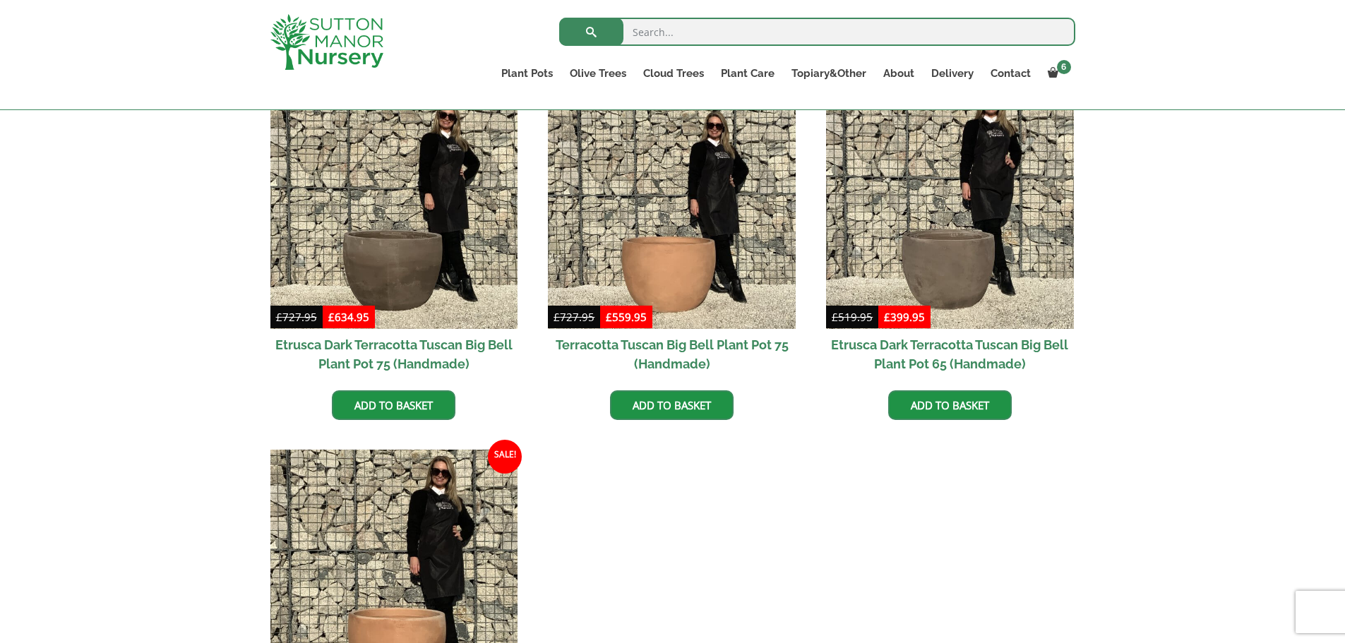
scroll to position [1130, 0]
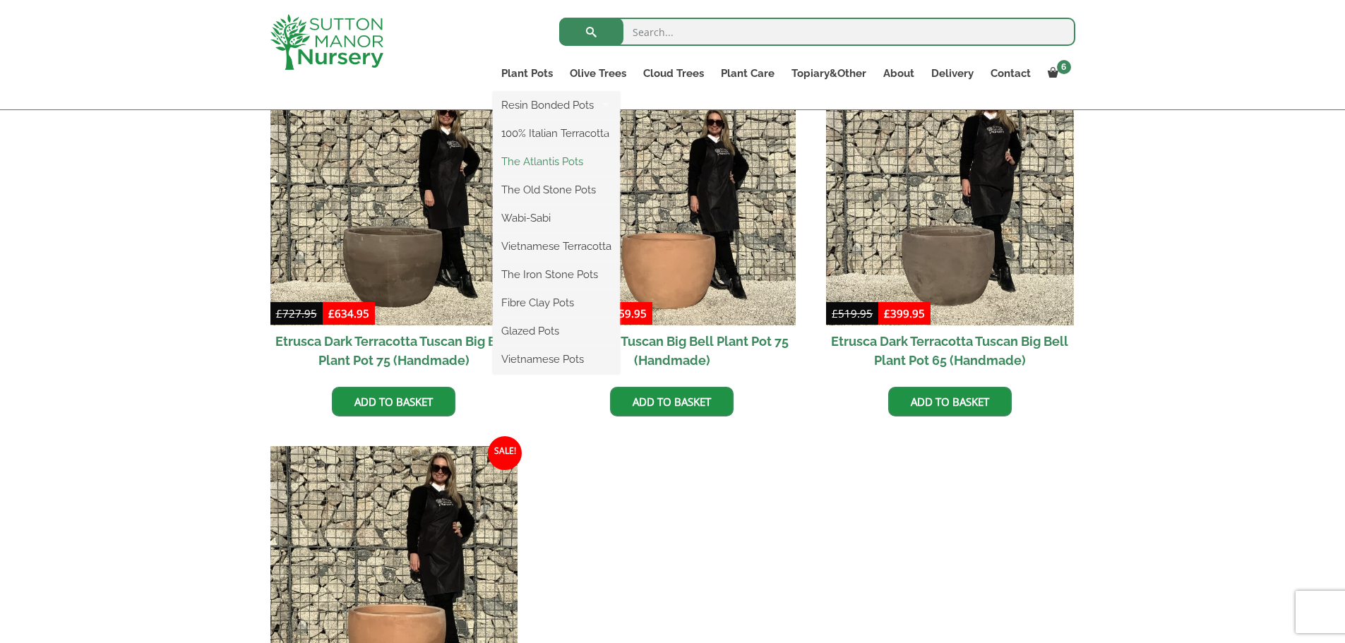
click at [549, 166] on link "The Atlantis Pots" at bounding box center [556, 161] width 127 height 21
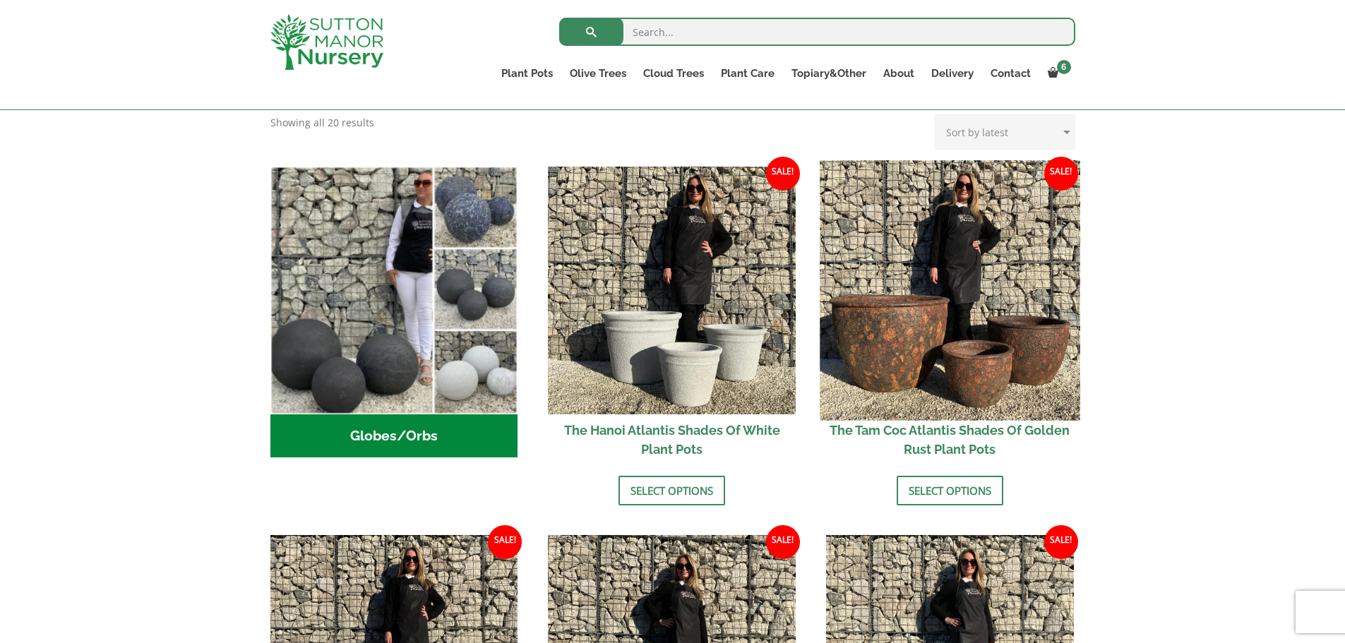
scroll to position [706, 0]
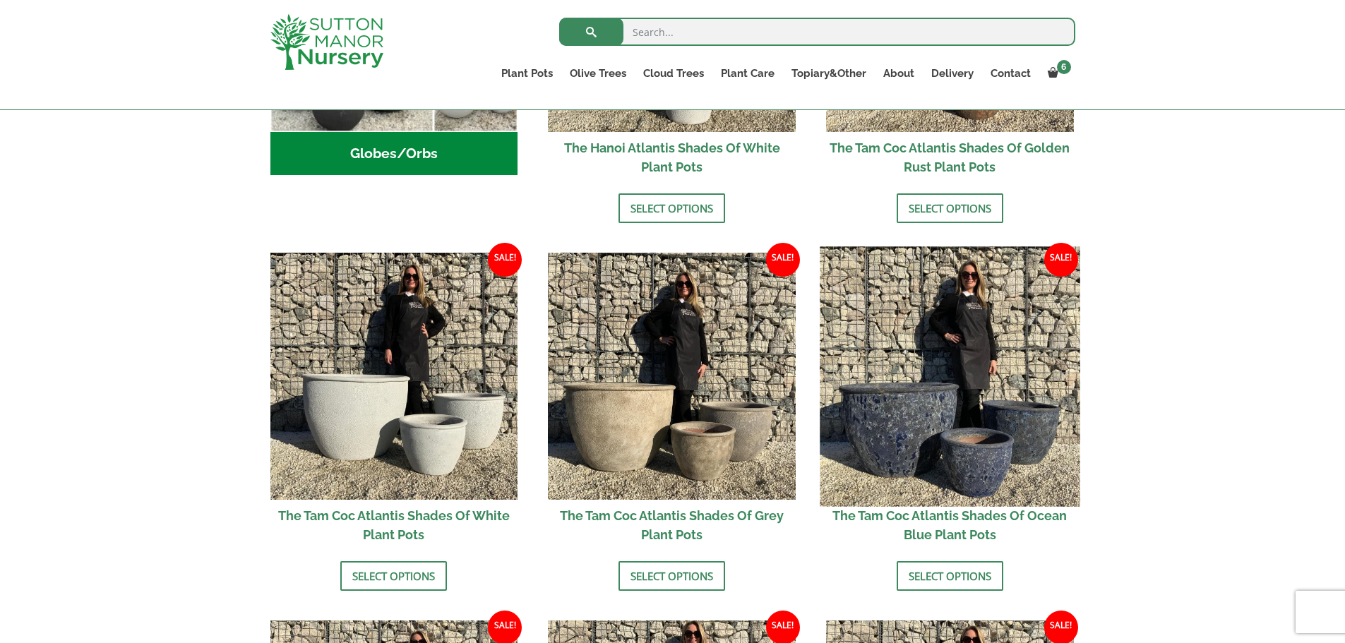
click at [918, 432] on img at bounding box center [950, 376] width 260 height 260
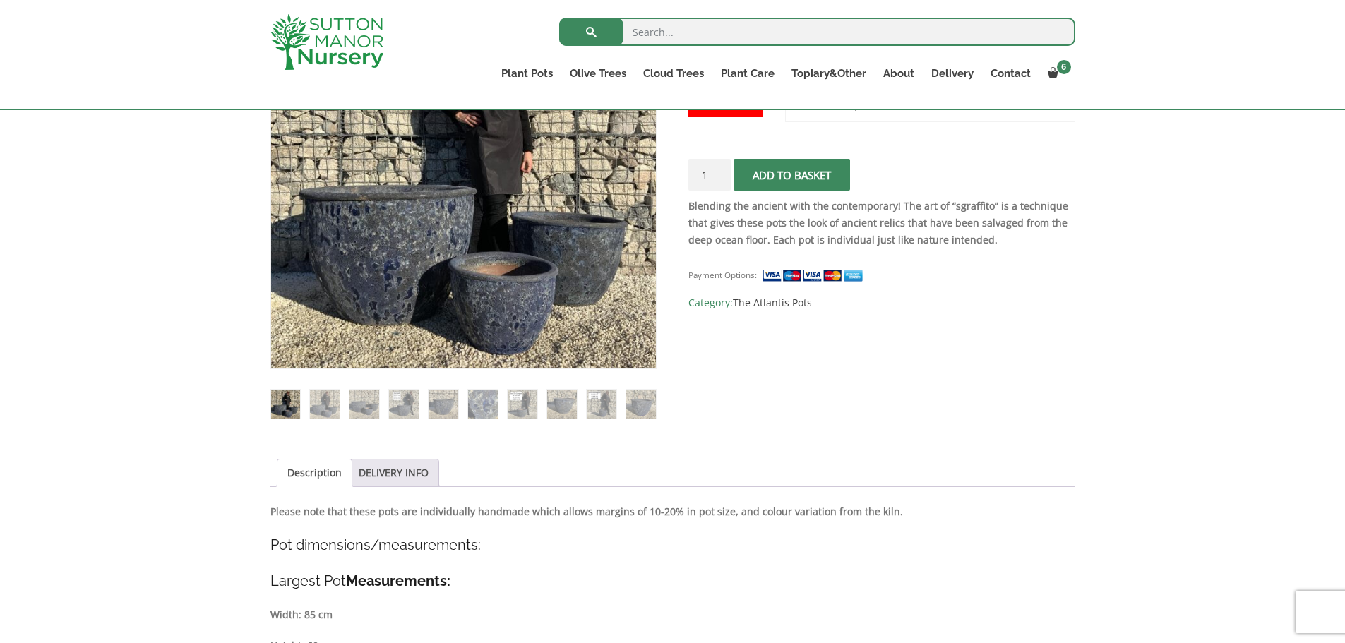
scroll to position [353, 0]
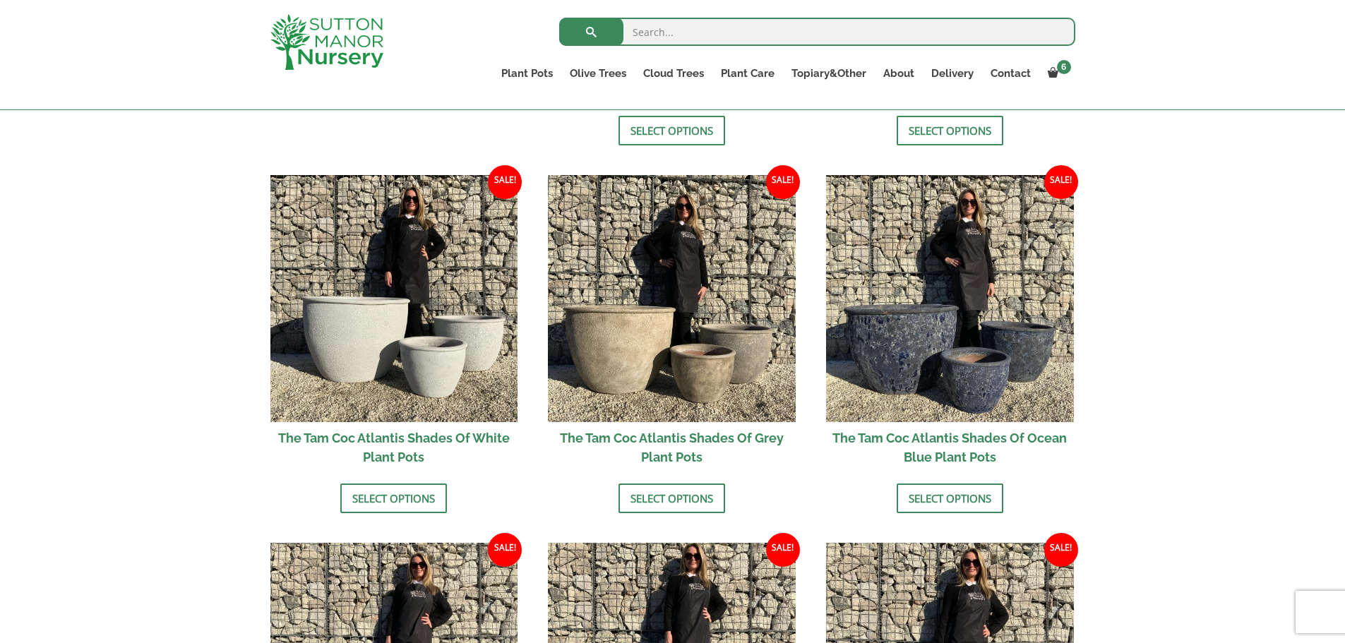
scroll to position [777, 0]
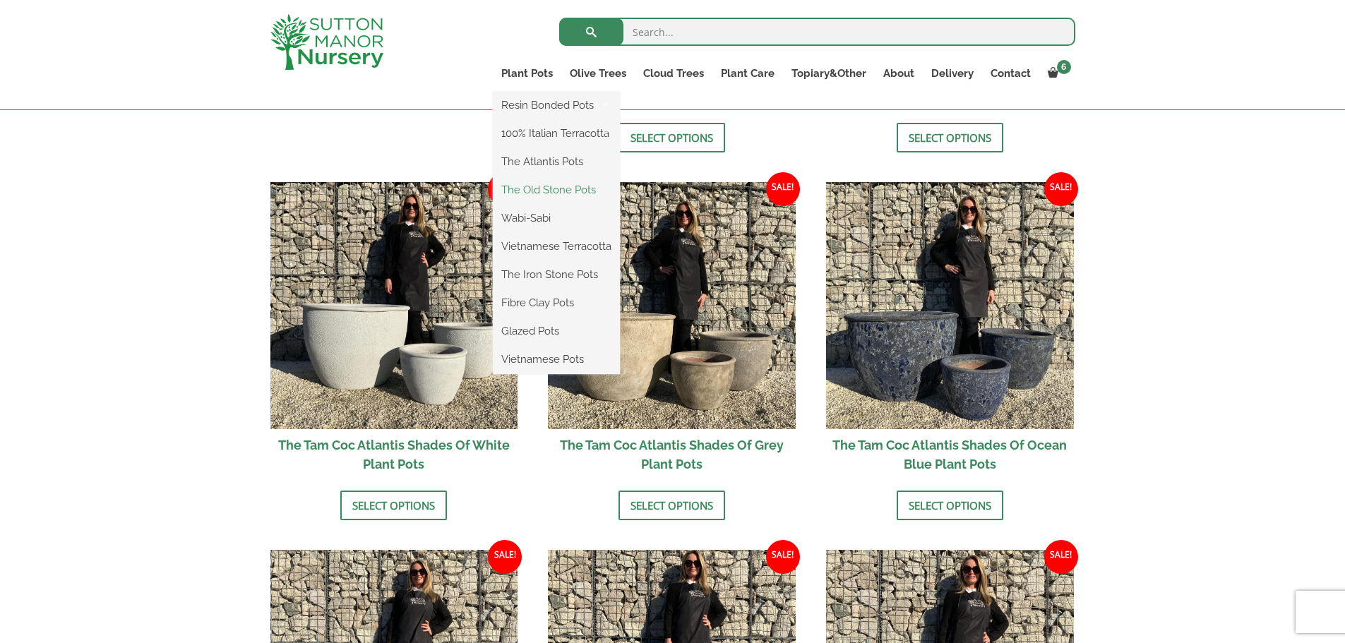
click at [539, 186] on link "The Old Stone Pots" at bounding box center [556, 189] width 127 height 21
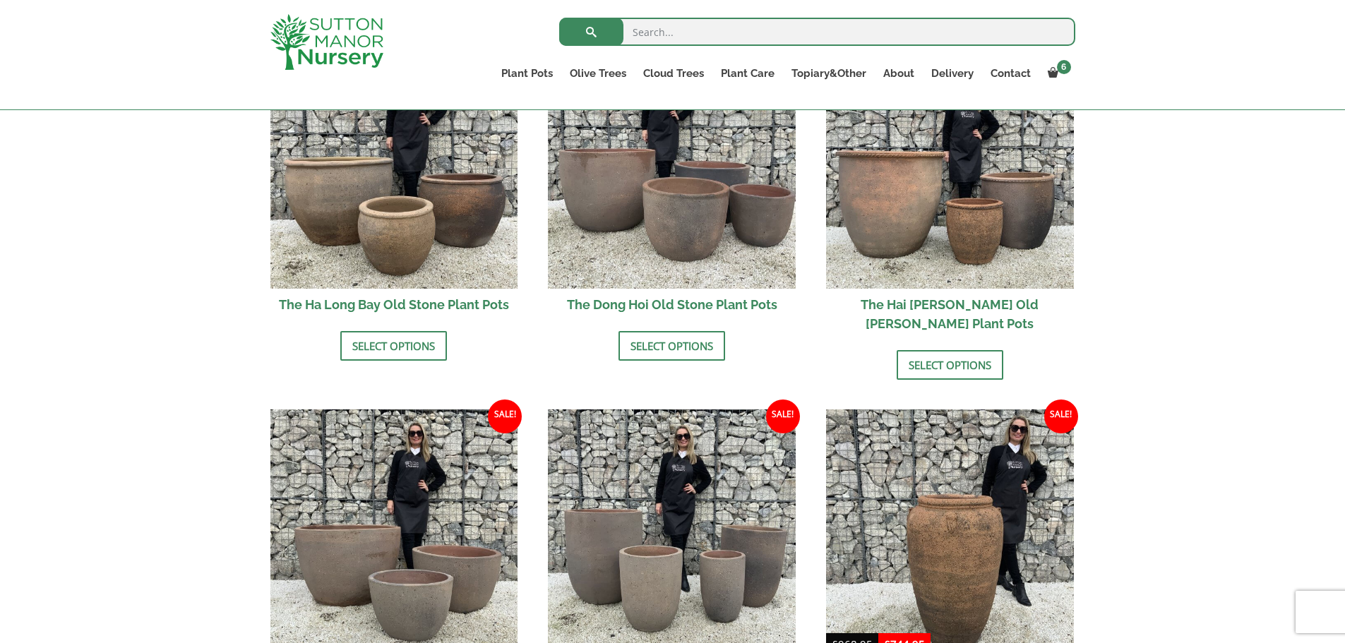
scroll to position [353, 0]
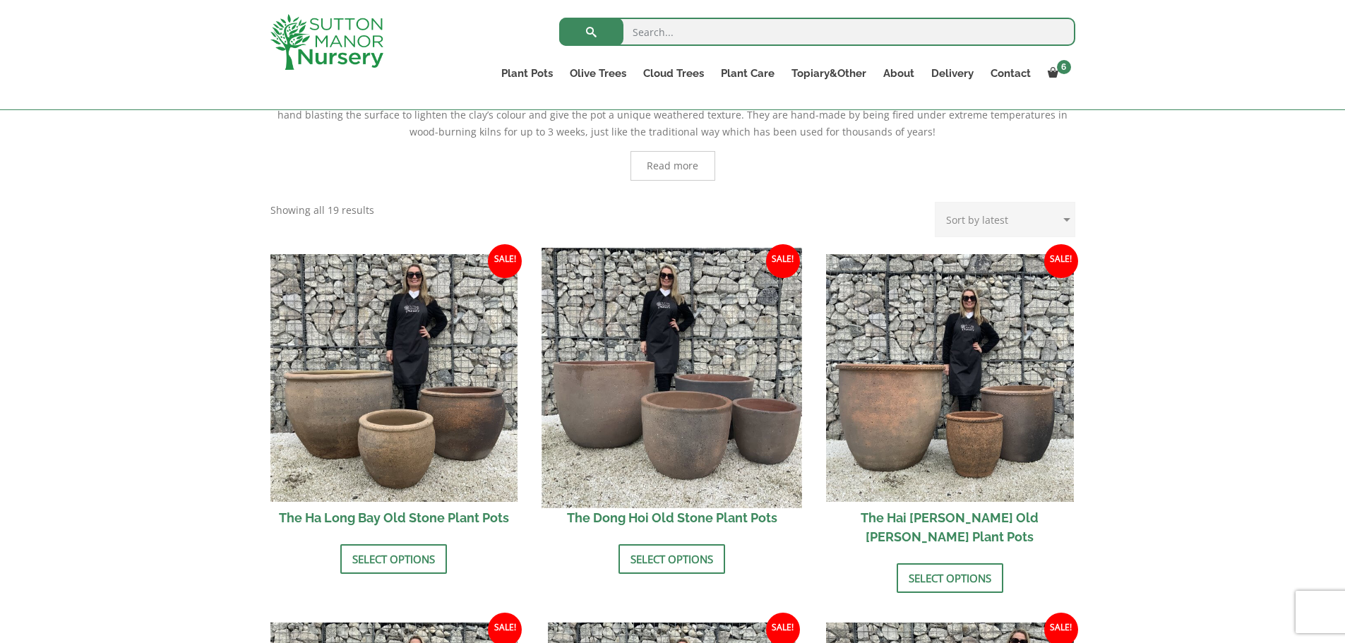
click at [714, 456] on img at bounding box center [672, 378] width 260 height 260
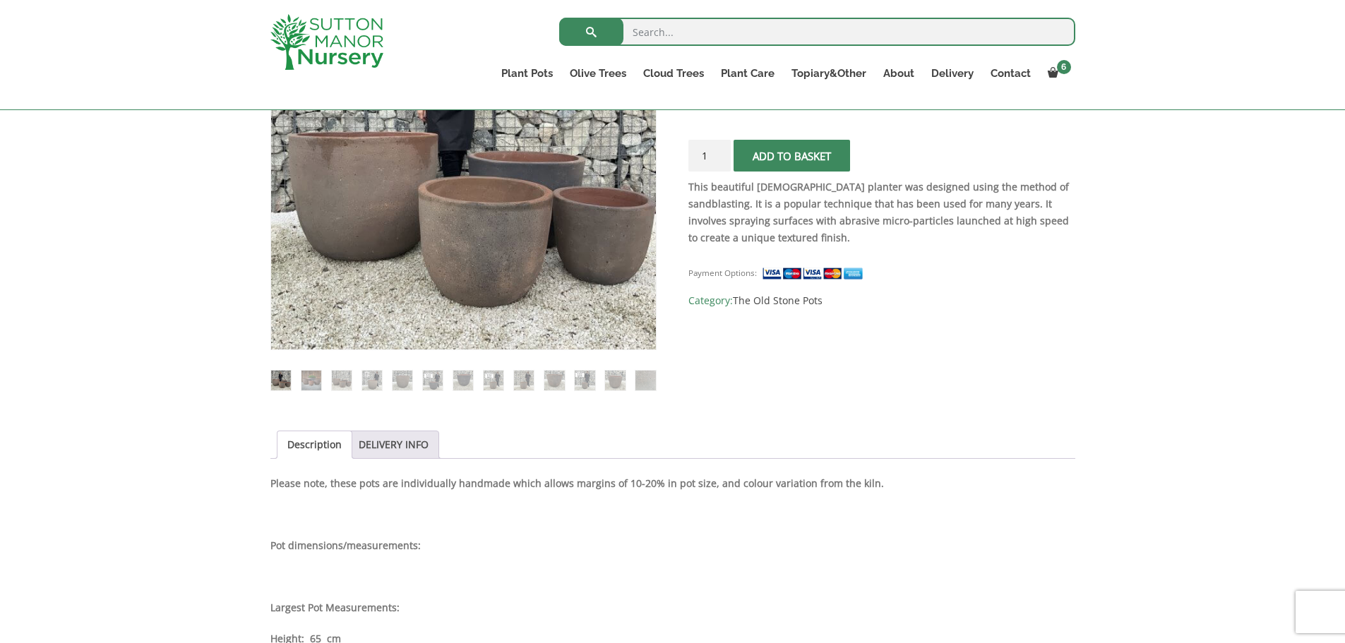
scroll to position [141, 0]
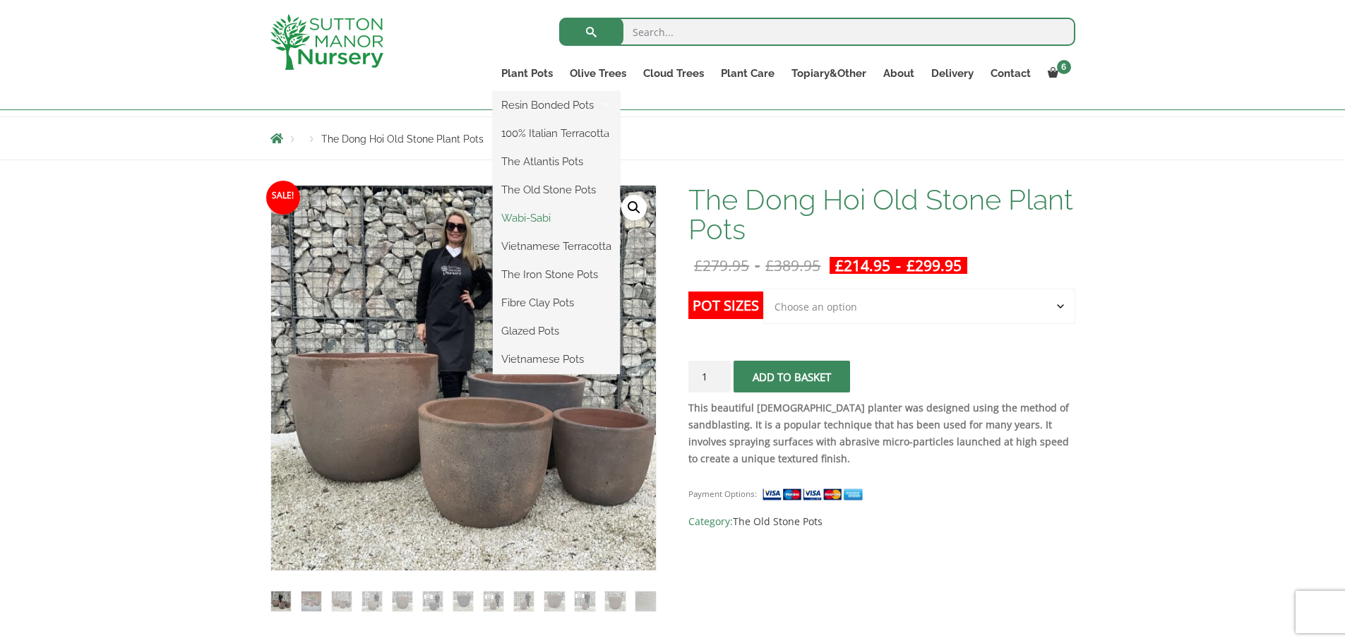
click at [523, 222] on link "Wabi-Sabi" at bounding box center [556, 218] width 127 height 21
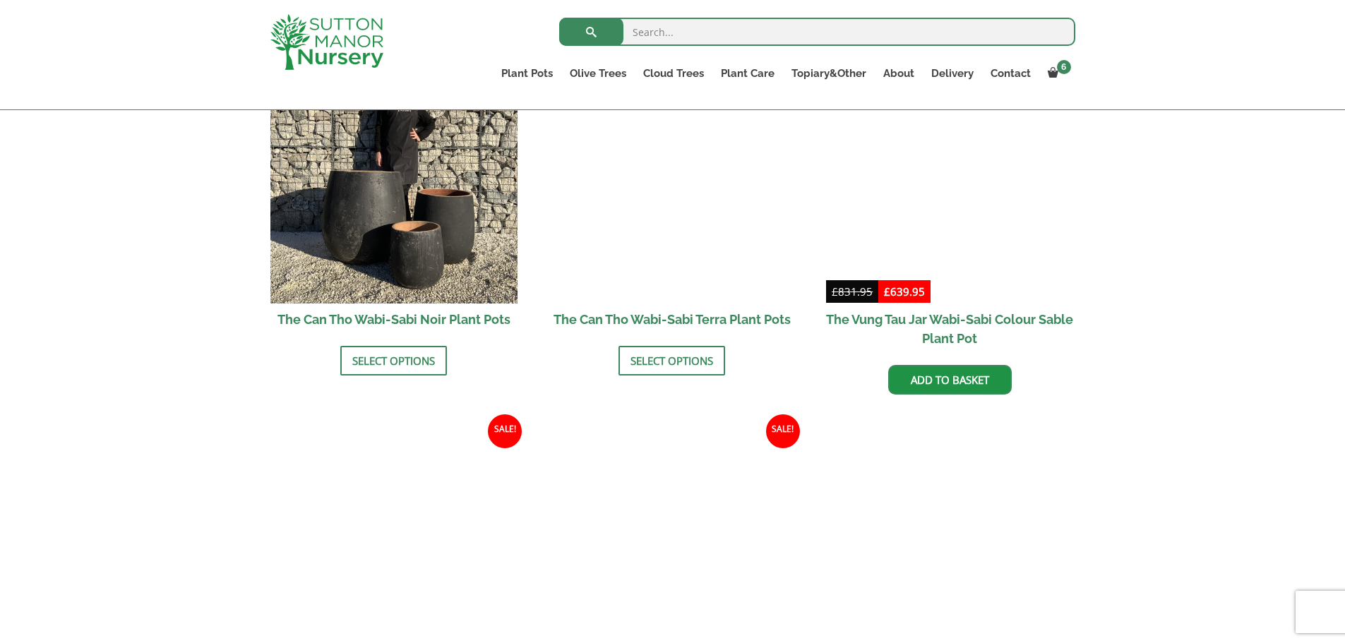
scroll to position [1483, 0]
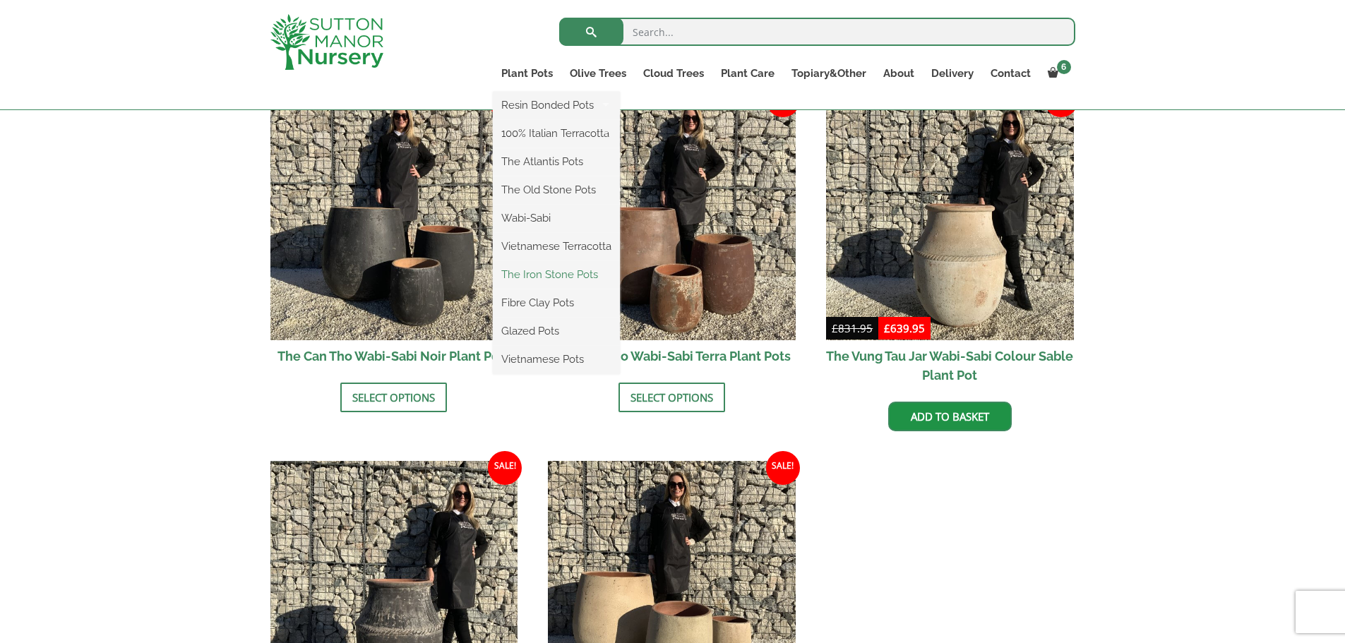
click at [536, 272] on link "The Iron Stone Pots" at bounding box center [556, 274] width 127 height 21
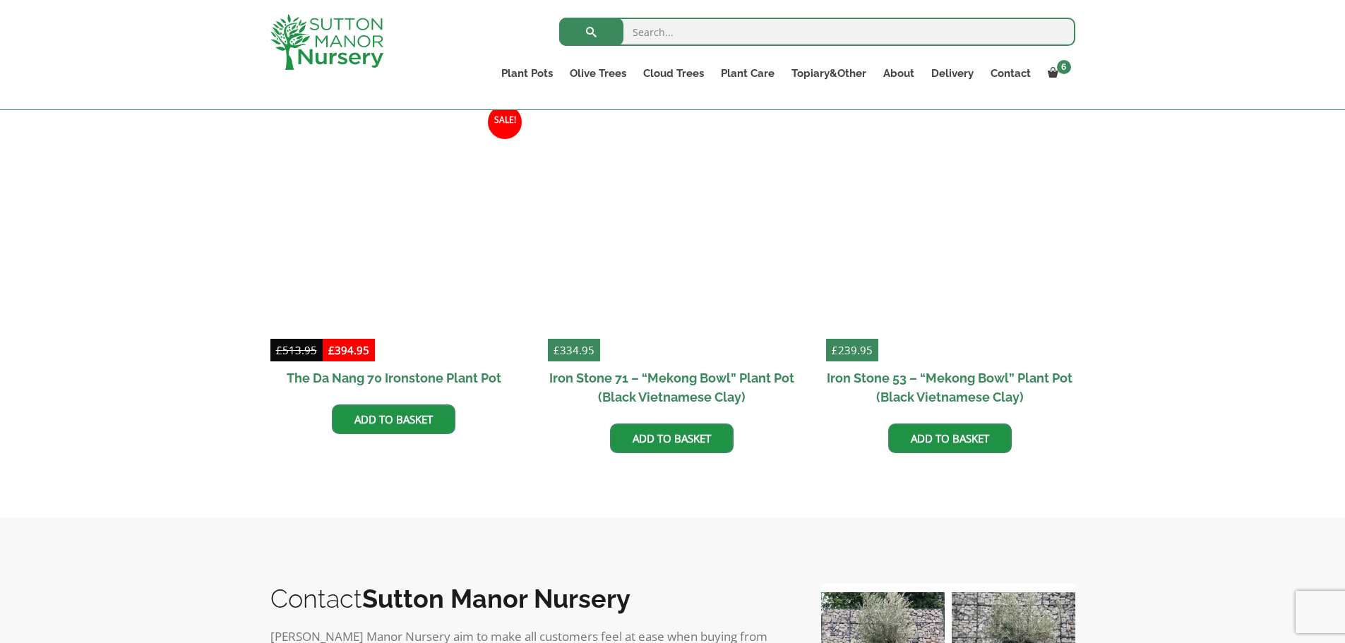
scroll to position [918, 0]
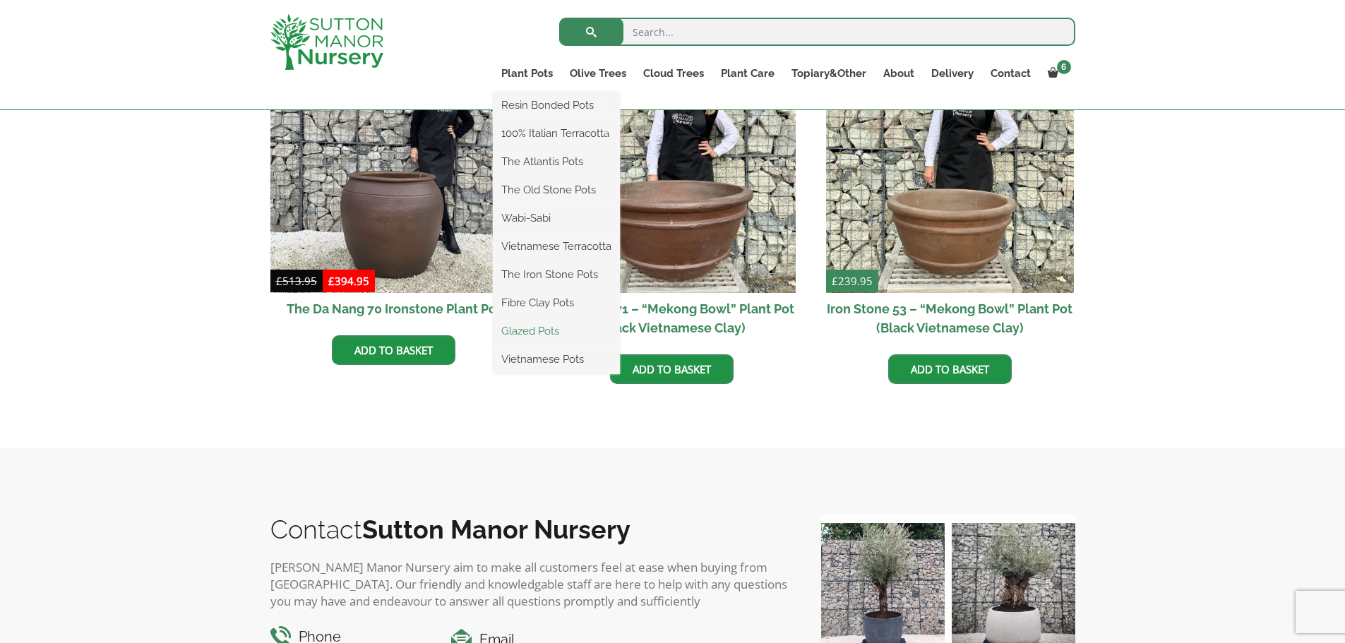
click at [537, 334] on link "Glazed Pots" at bounding box center [556, 331] width 127 height 21
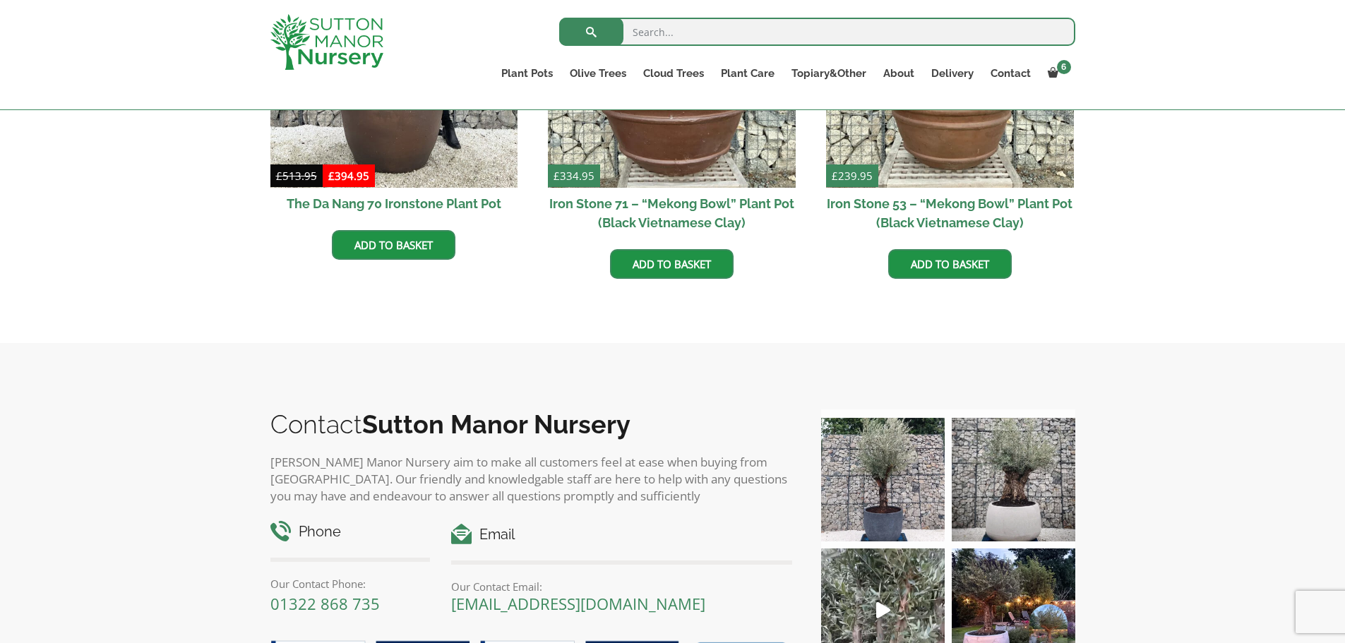
scroll to position [1271, 0]
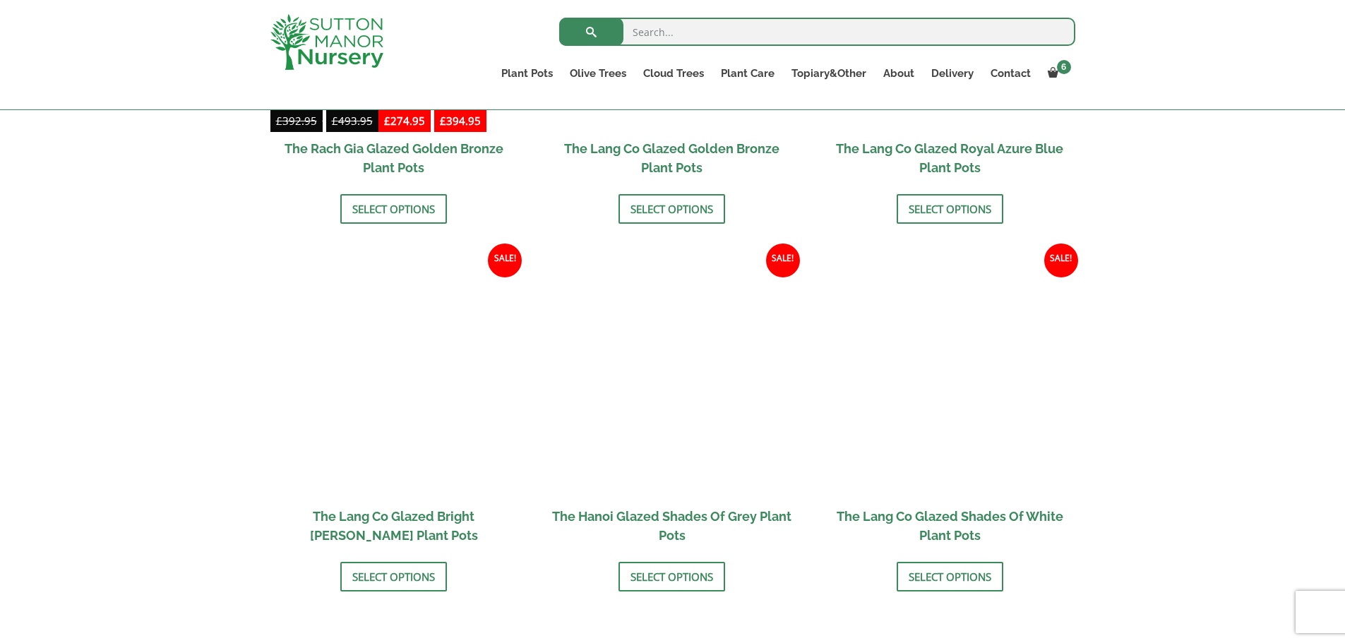
scroll to position [1342, 0]
